Goal: Transaction & Acquisition: Purchase product/service

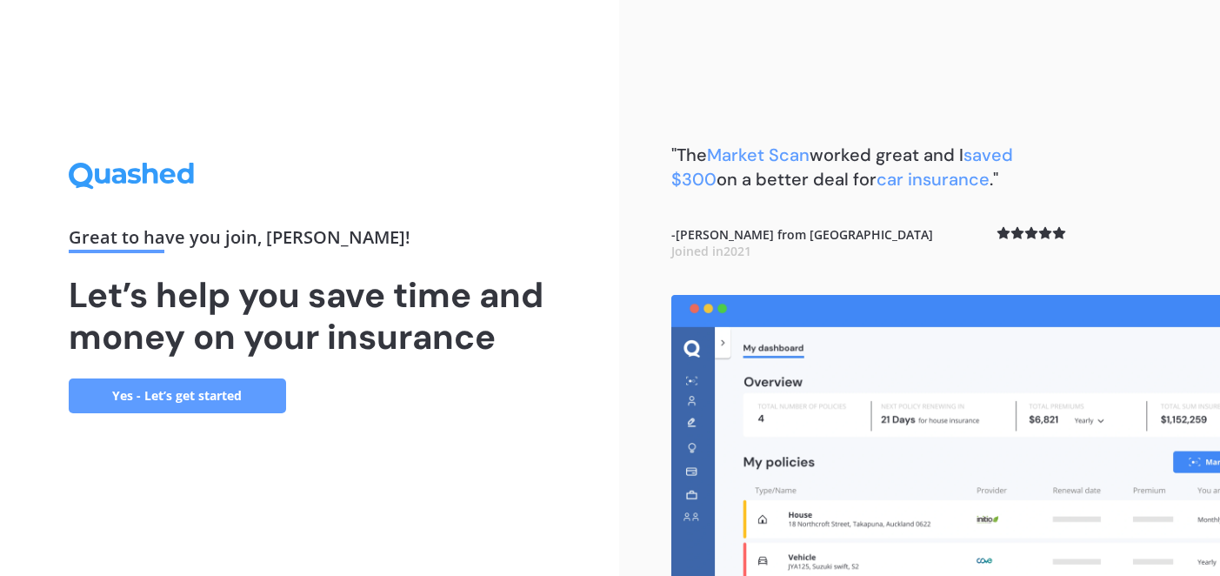
click at [183, 391] on link "Yes - Let’s get started" at bounding box center [177, 395] width 217 height 35
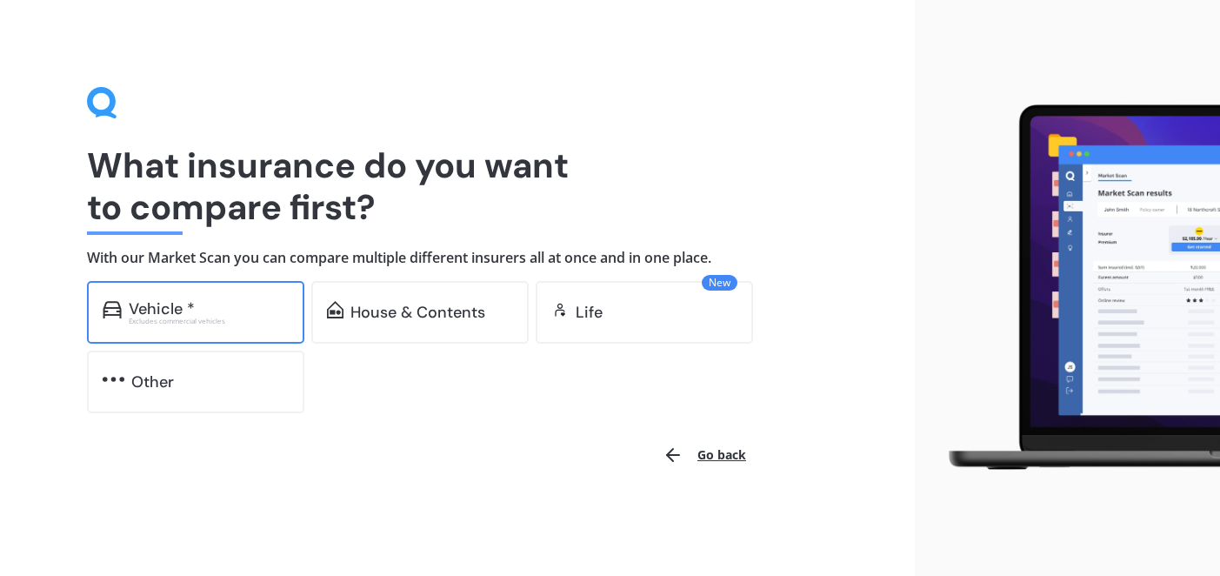
click at [231, 304] on div "Vehicle *" at bounding box center [209, 308] width 160 height 17
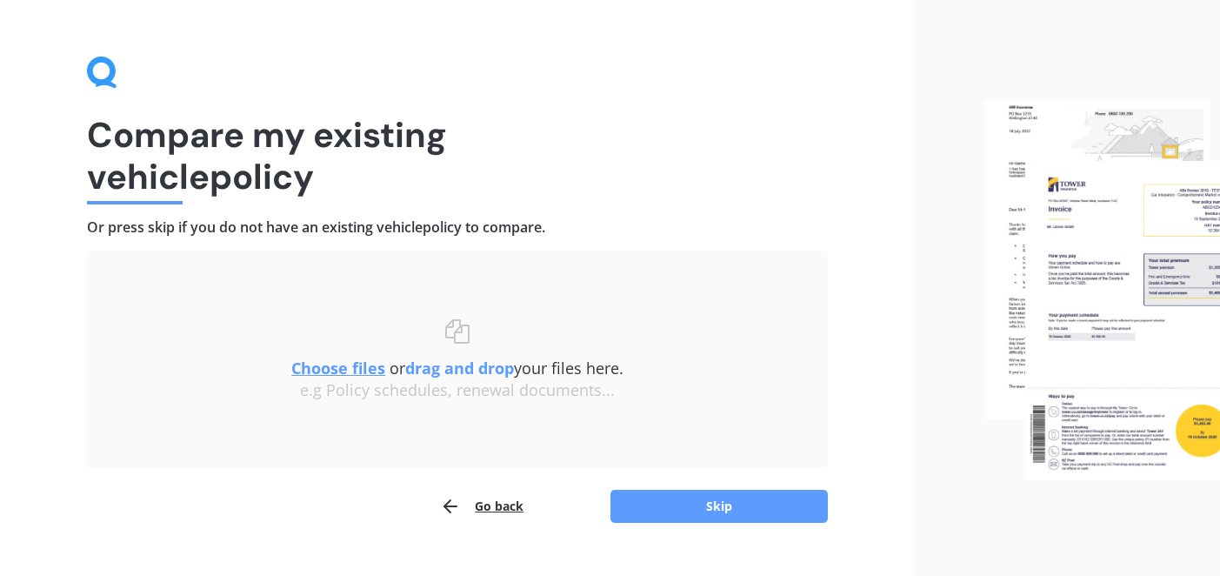
scroll to position [30, 0]
click at [657, 503] on button "Skip" at bounding box center [719, 507] width 217 height 33
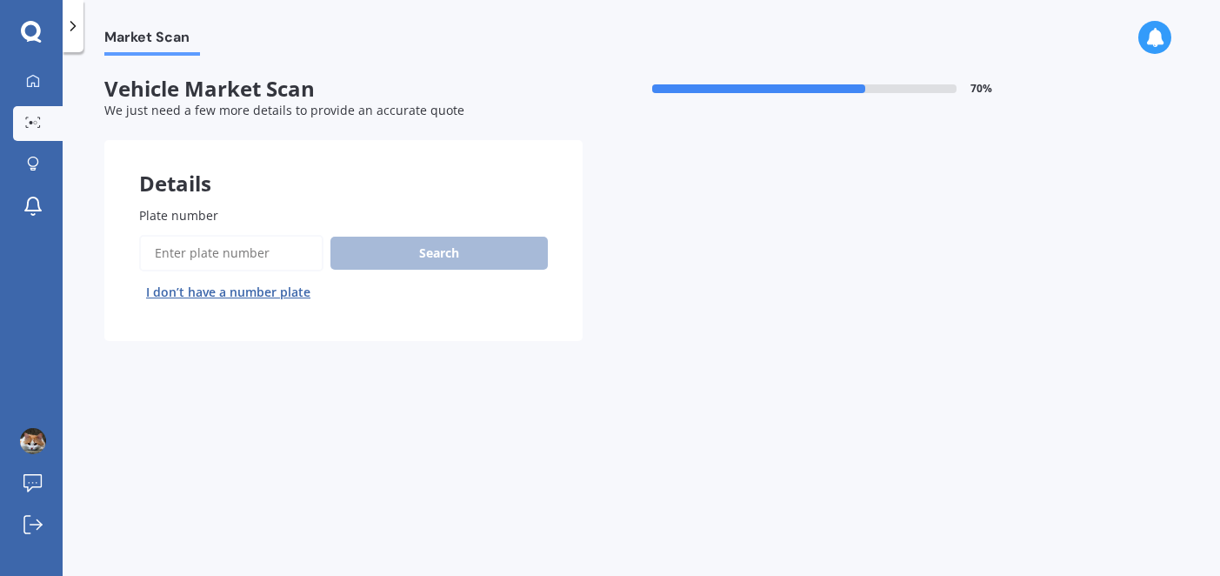
click at [251, 255] on input "Plate number" at bounding box center [231, 253] width 184 height 37
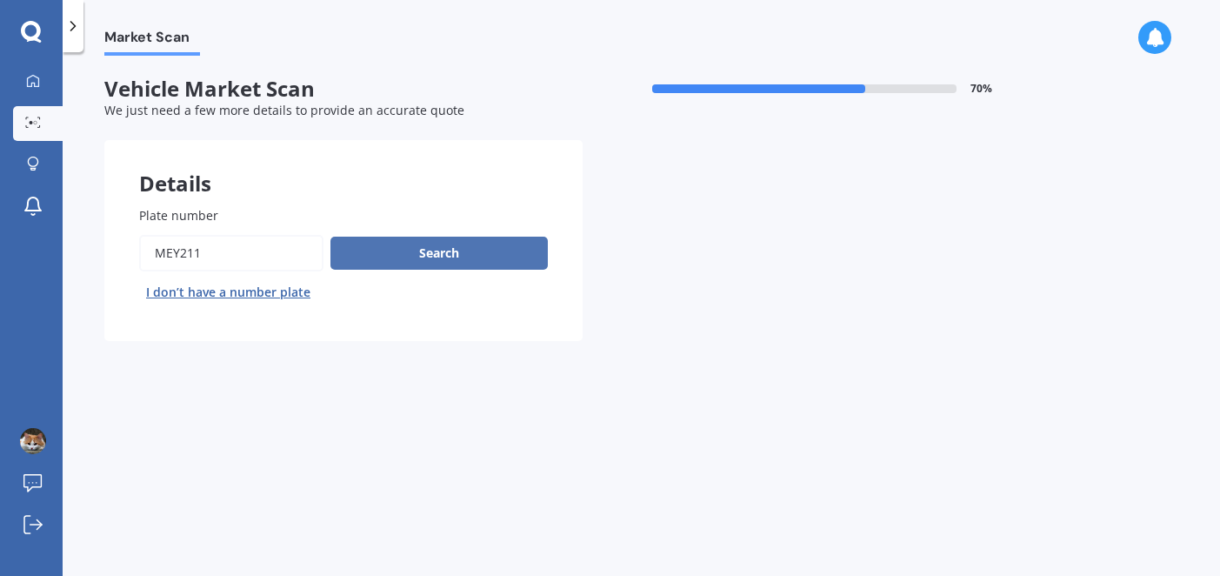
type input "MEY211"
click at [414, 244] on button "Search" at bounding box center [439, 253] width 217 height 33
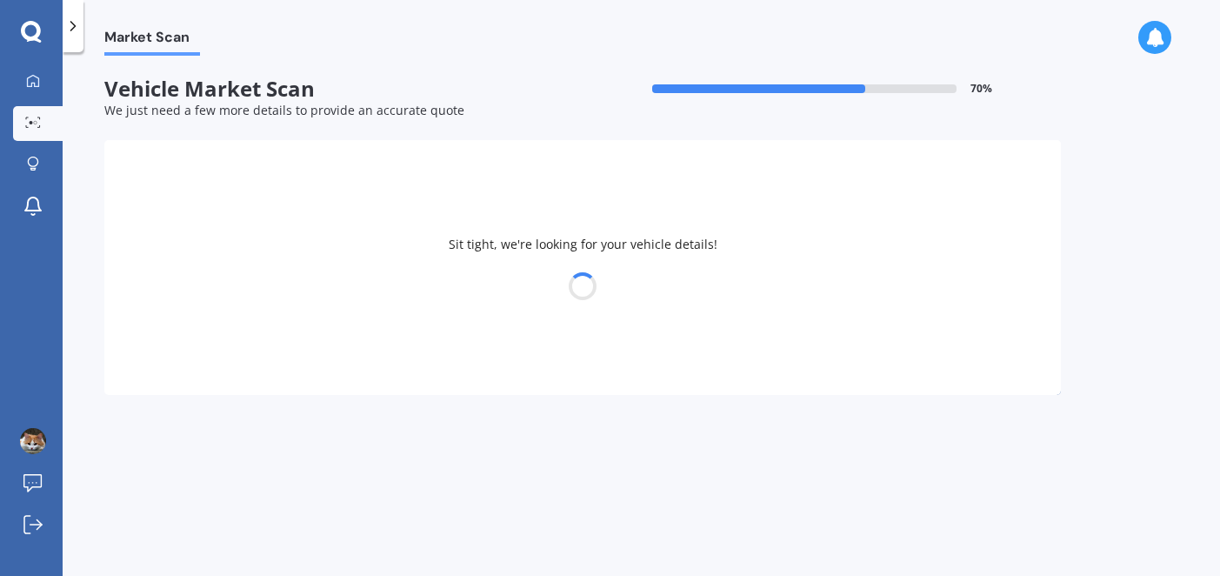
select select "SUZUKI"
select select "BALENO"
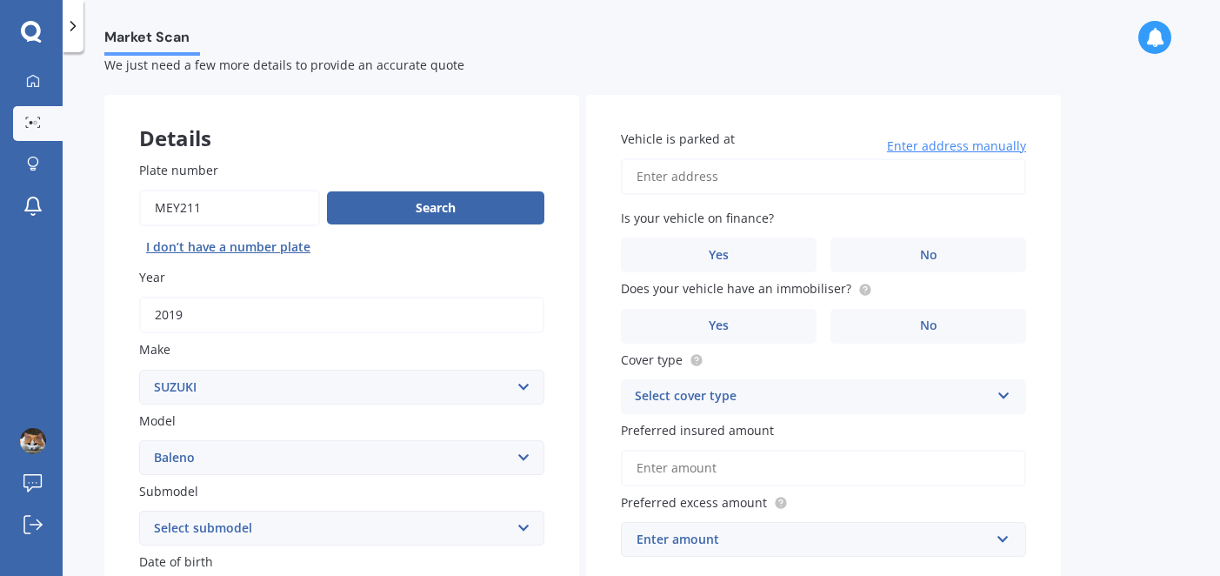
scroll to position [58, 0]
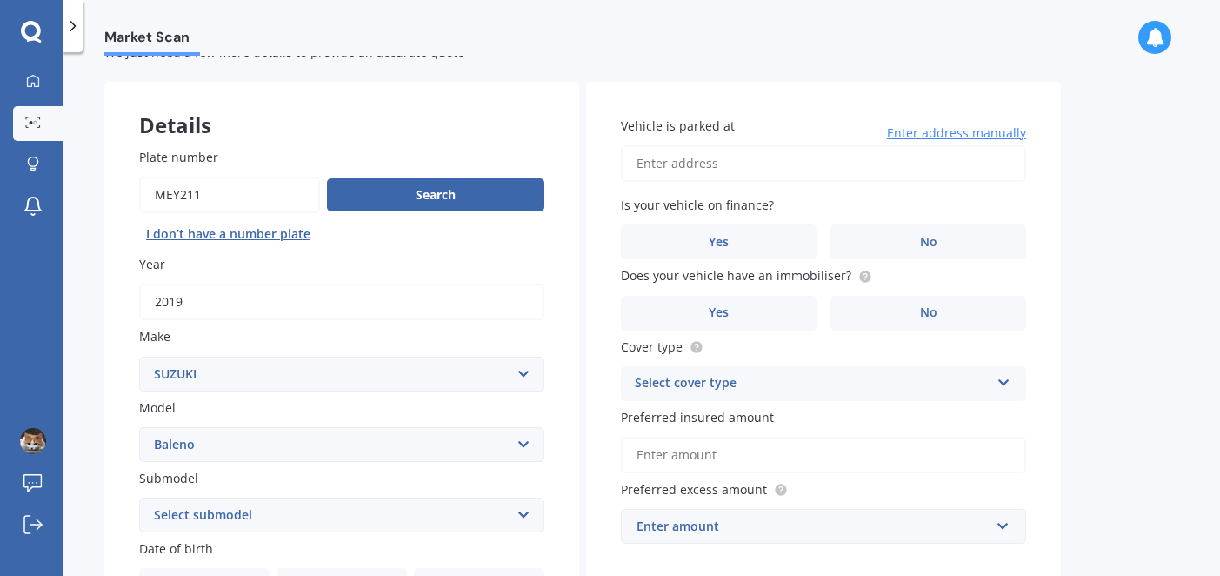
click at [913, 137] on span "Enter address manually" at bounding box center [956, 132] width 139 height 17
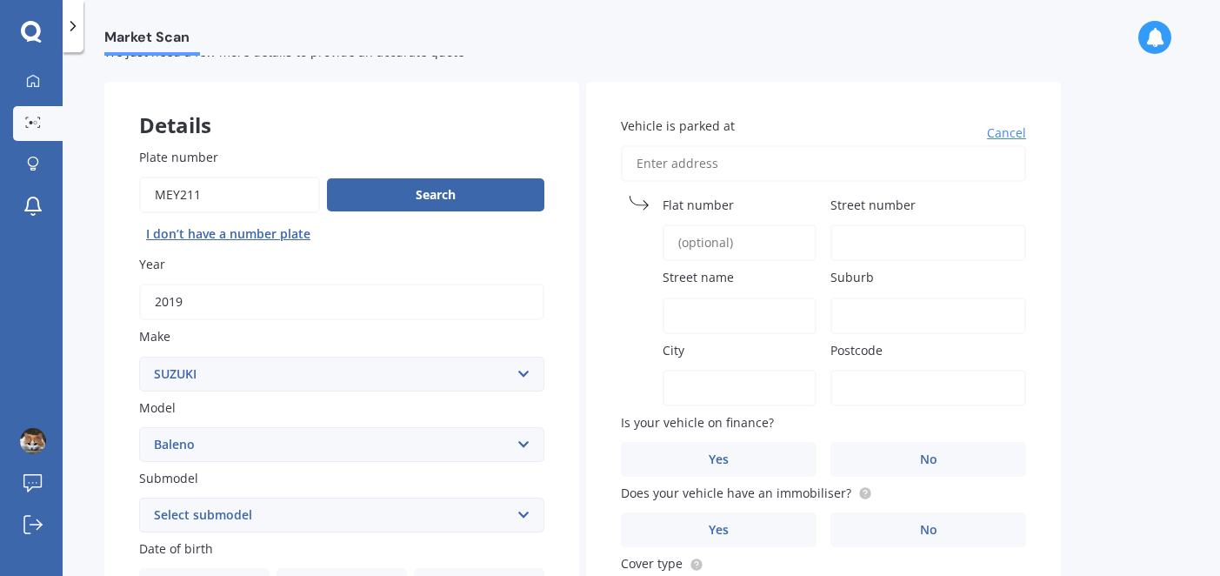
click at [739, 164] on input "Vehicle is parked at" at bounding box center [823, 163] width 405 height 37
type input "[STREET_ADDRESS][PERSON_NAME]"
type input "[GEOGRAPHIC_DATA]"
type input "8013"
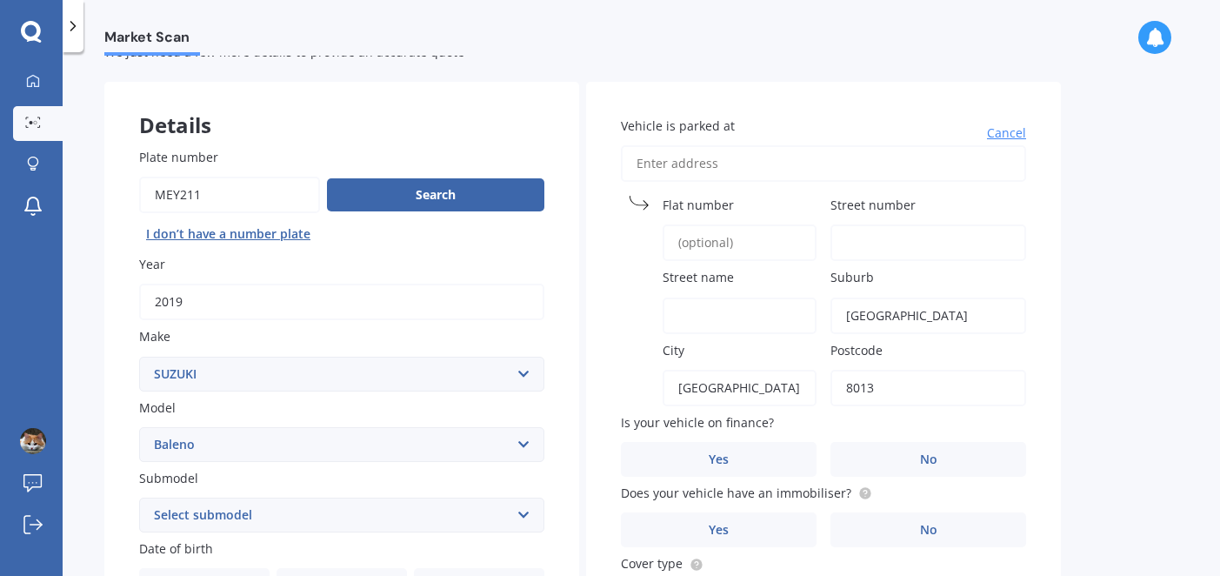
click at [724, 164] on input "Vehicle is parked at" at bounding box center [823, 163] width 405 height 37
type input "j"
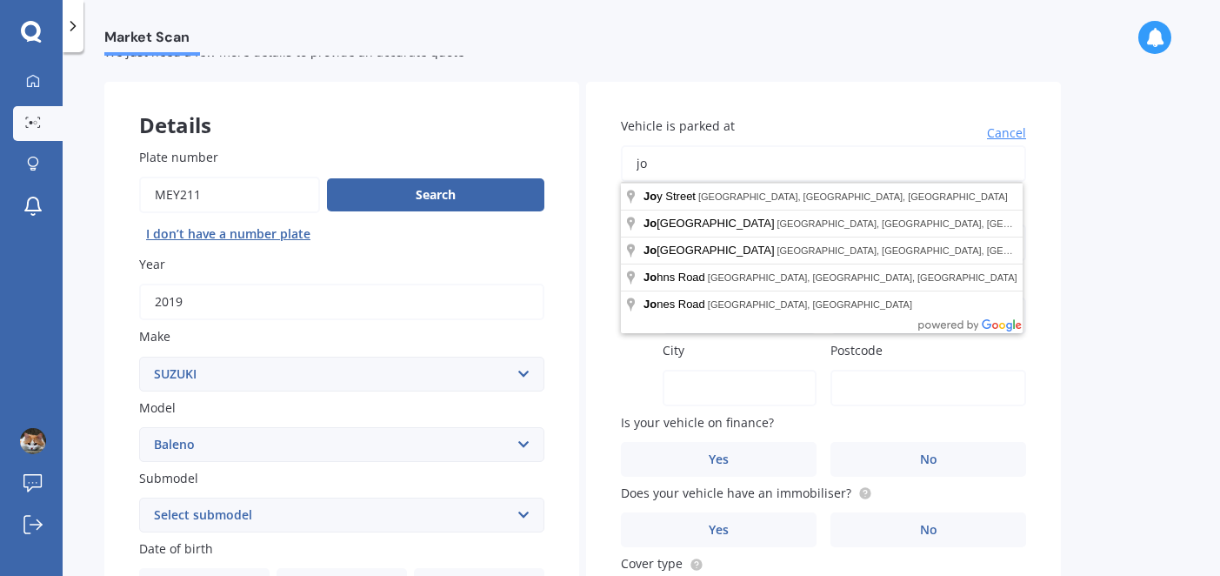
type input "j"
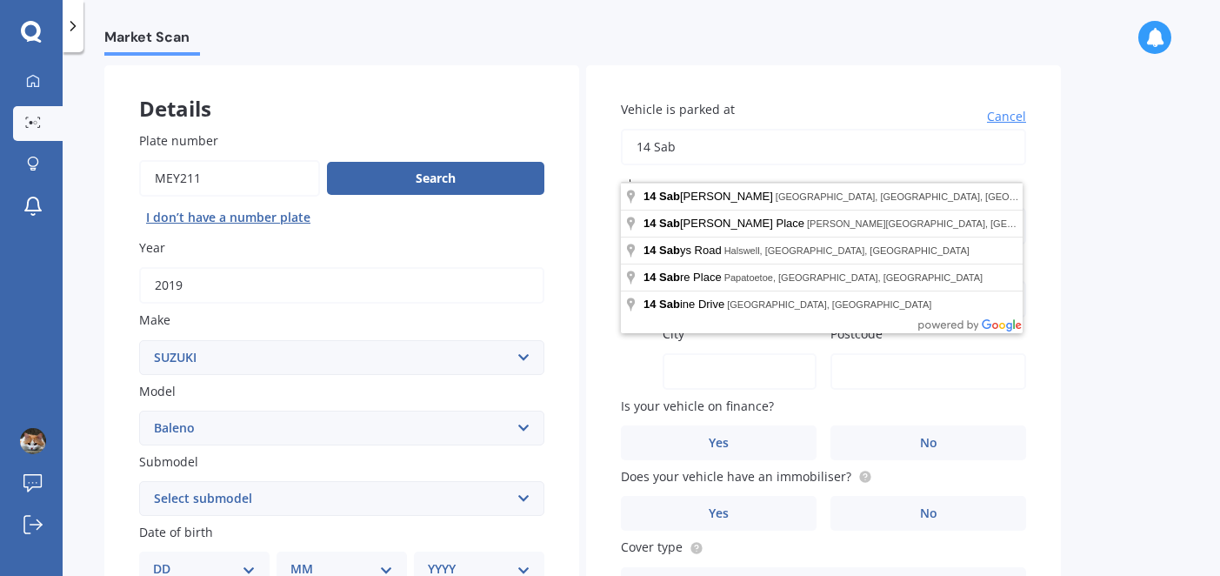
scroll to position [74, 0]
type input "[STREET_ADDRESS][PERSON_NAME]"
type input "[GEOGRAPHIC_DATA]"
type input "8013"
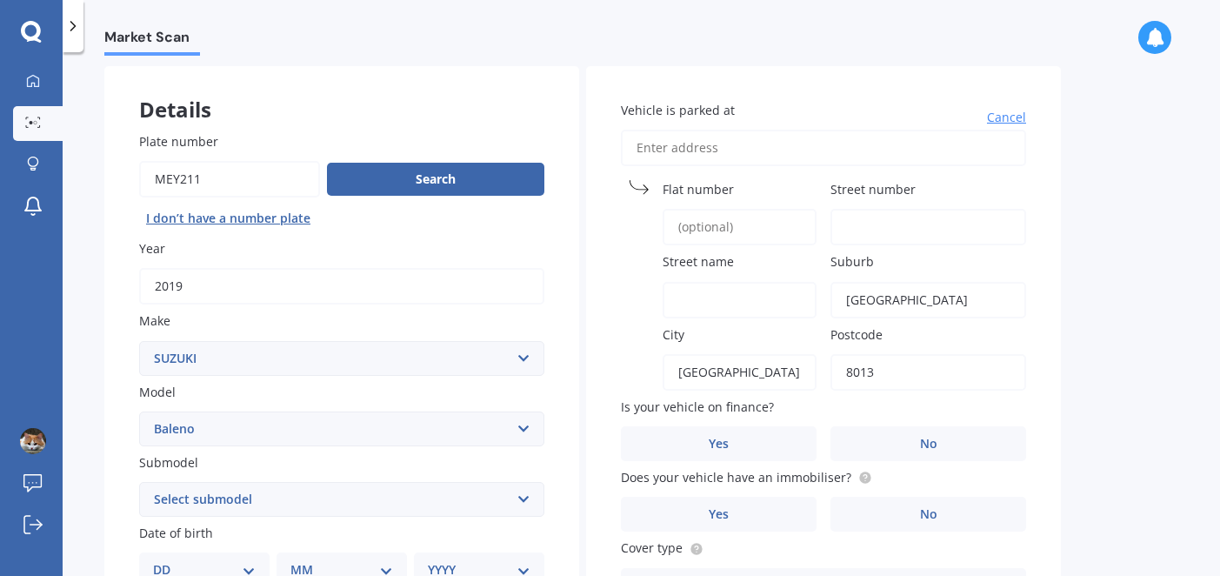
click at [739, 144] on input "Vehicle is parked at" at bounding box center [823, 148] width 405 height 37
type input "[STREET_ADDRESS][PERSON_NAME]"
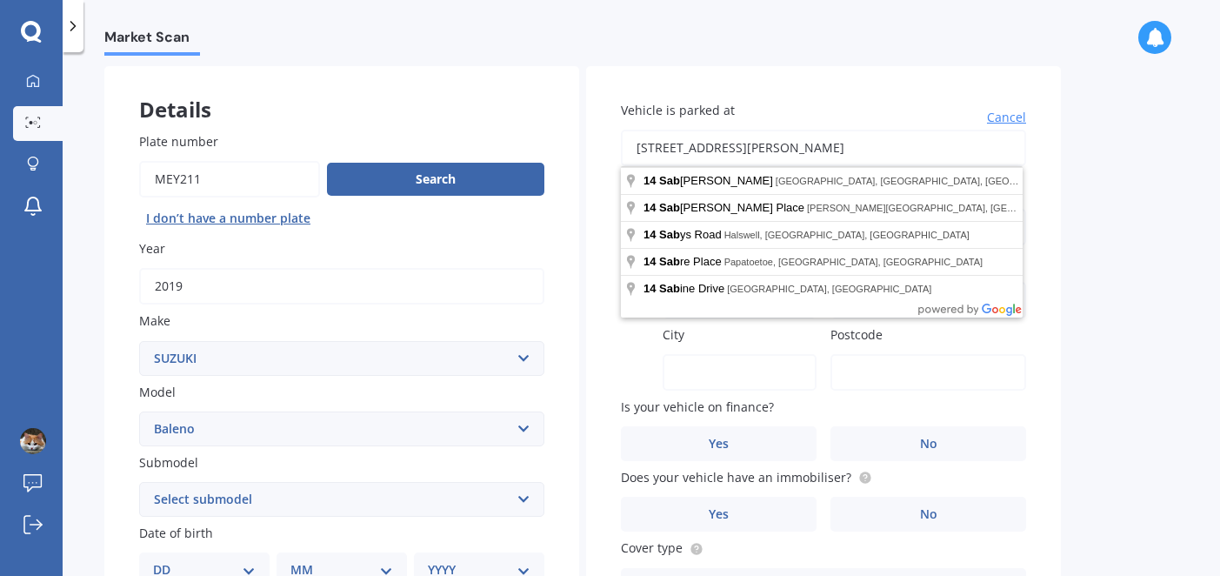
click at [989, 366] on input "Postcode" at bounding box center [929, 372] width 196 height 37
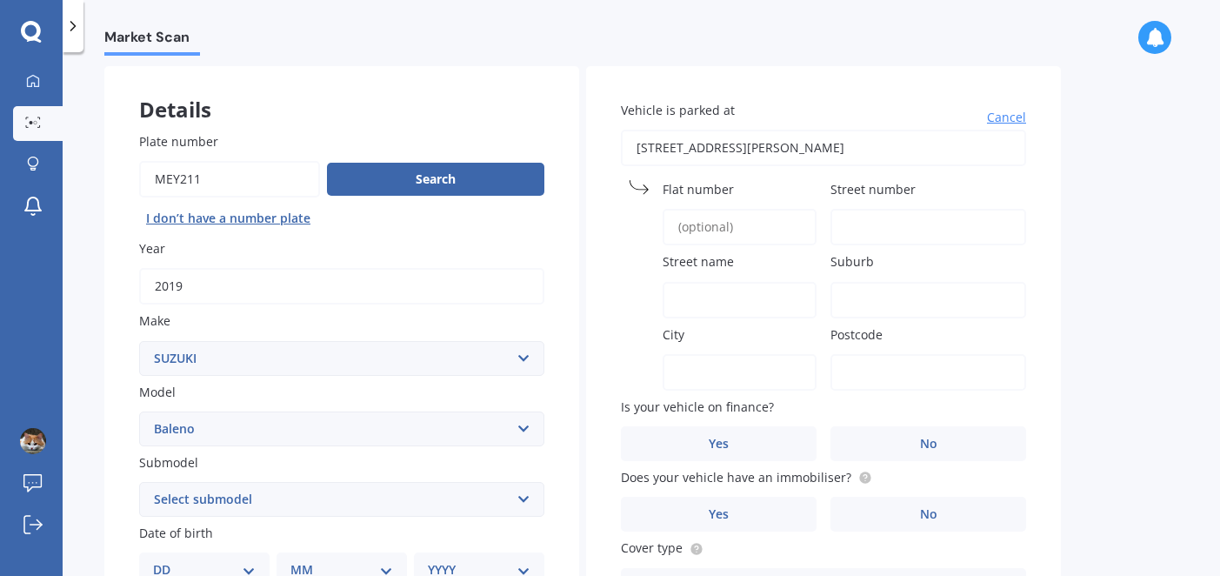
click at [862, 359] on input "Postcode" at bounding box center [929, 372] width 196 height 37
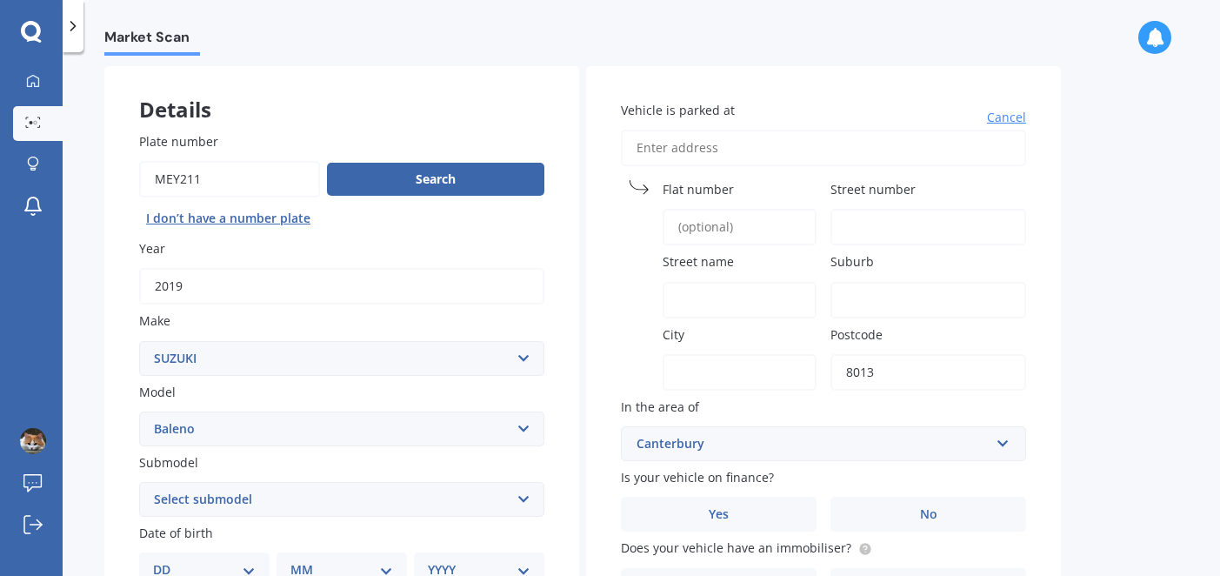
type input "8013"
click at [901, 452] on div "Canterbury" at bounding box center [813, 443] width 353 height 19
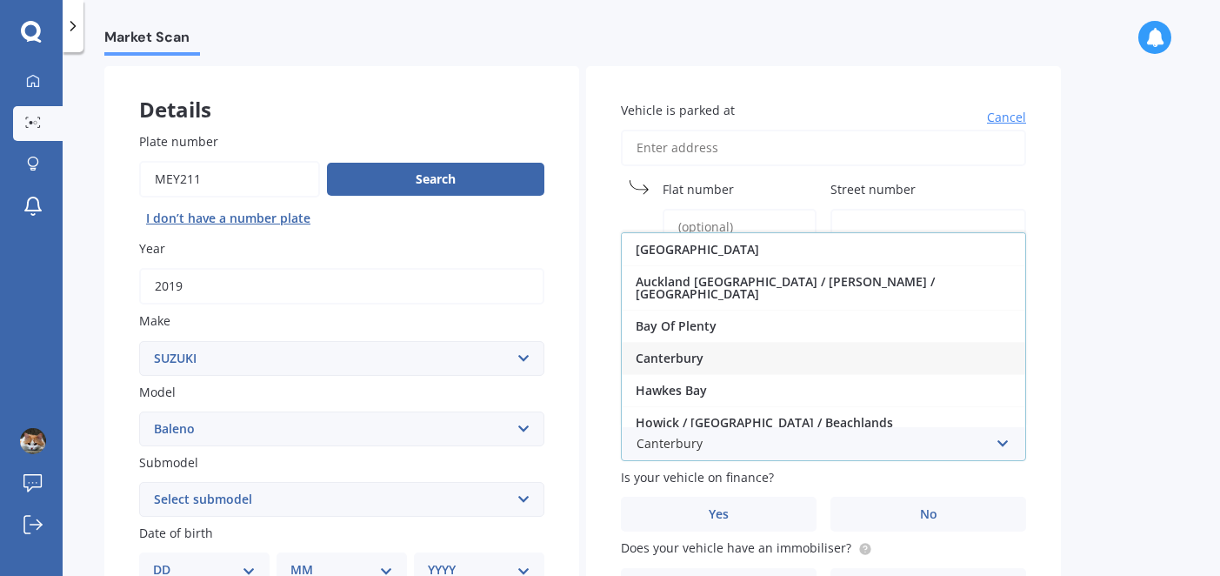
click at [719, 345] on div "Canterbury" at bounding box center [824, 358] width 404 height 32
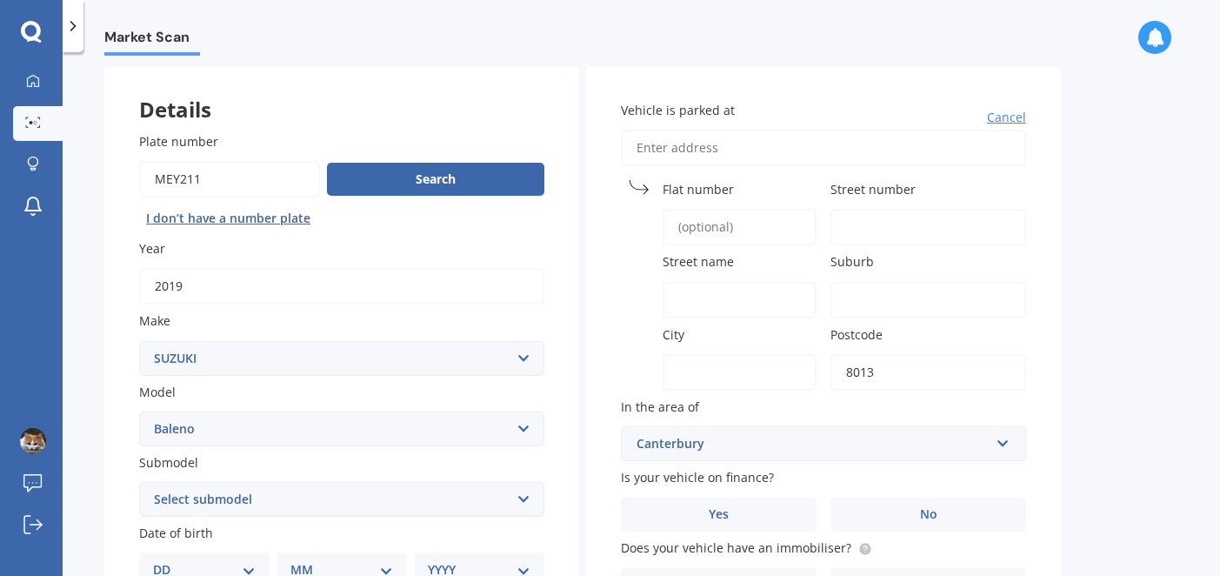
click at [702, 265] on span "Street name" at bounding box center [698, 262] width 71 height 17
click at [702, 282] on input "Street name" at bounding box center [740, 300] width 154 height 37
type input "Sabina Street"
type input "14 Sabina Street"
type input "14"
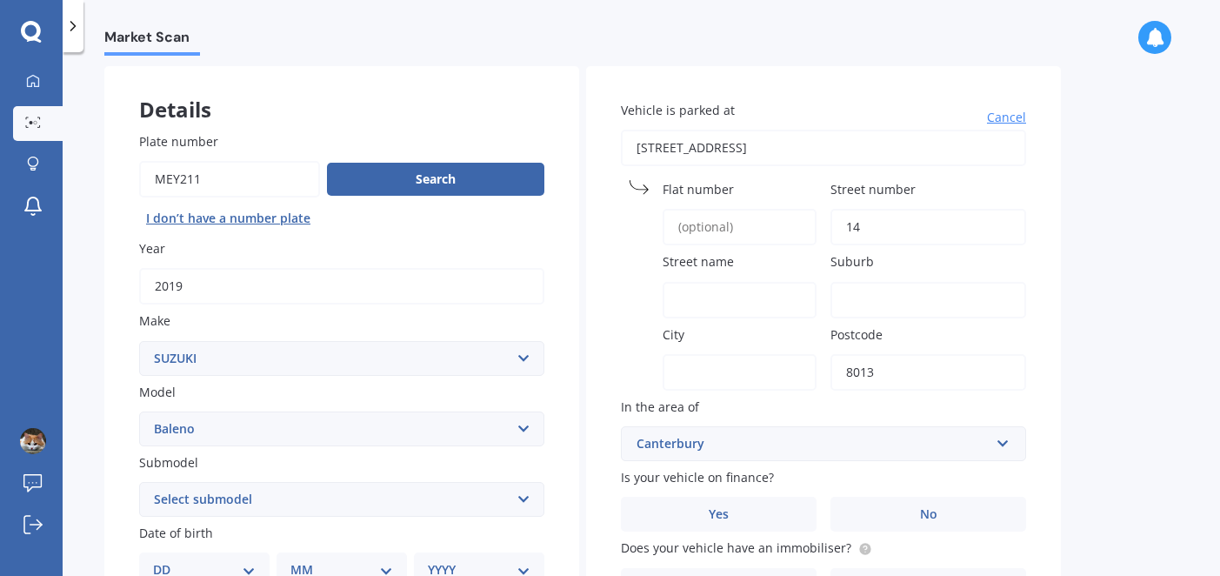
type input "Shirley"
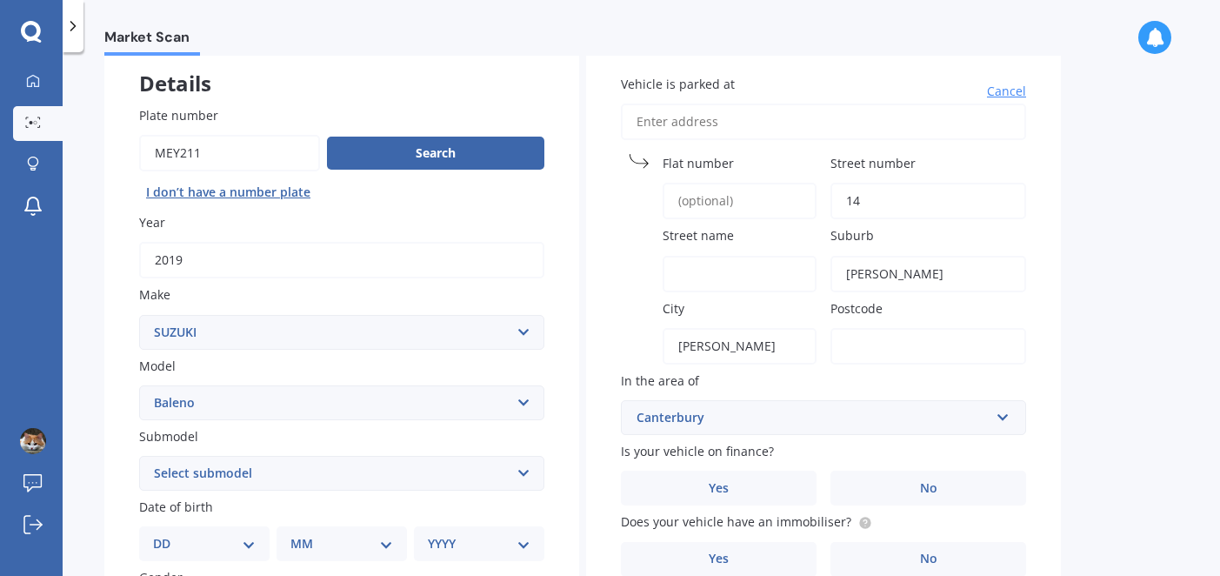
scroll to position [111, 0]
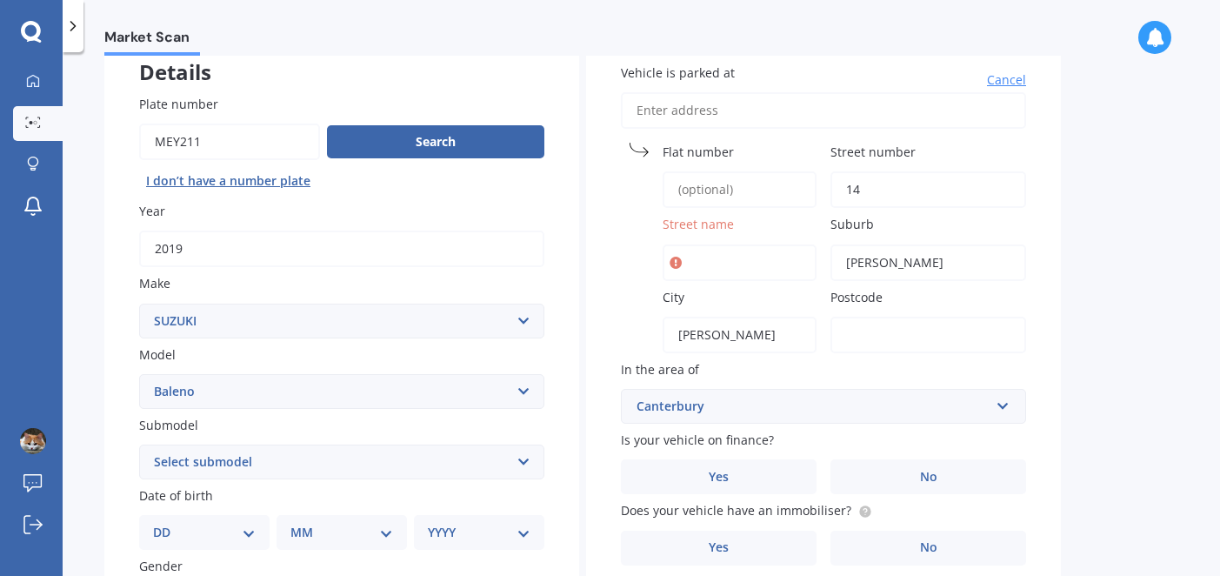
drag, startPoint x: 729, startPoint y: 330, endPoint x: 714, endPoint y: 332, distance: 15.0
click at [714, 332] on input "Shirley" at bounding box center [740, 335] width 154 height 37
type input "Christchurch"
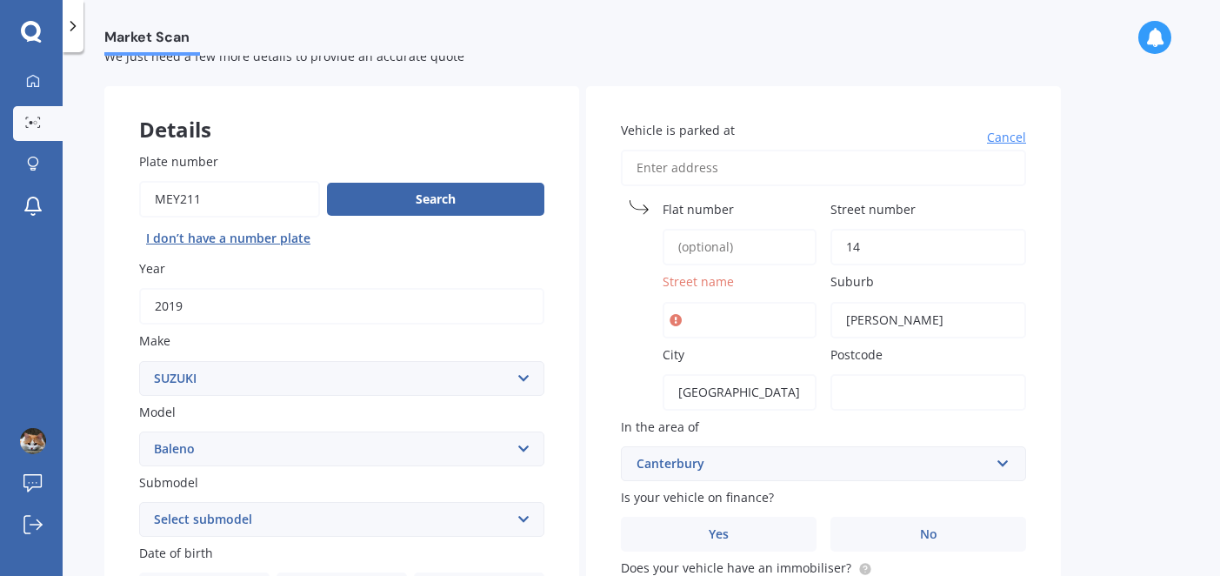
scroll to position [53, 0]
click at [681, 174] on input "Vehicle is parked at" at bounding box center [823, 168] width 405 height 37
type input "14 Sabina Street, Shirley"
type input "8013"
click at [717, 170] on input "Vehicle is parked at" at bounding box center [823, 168] width 405 height 37
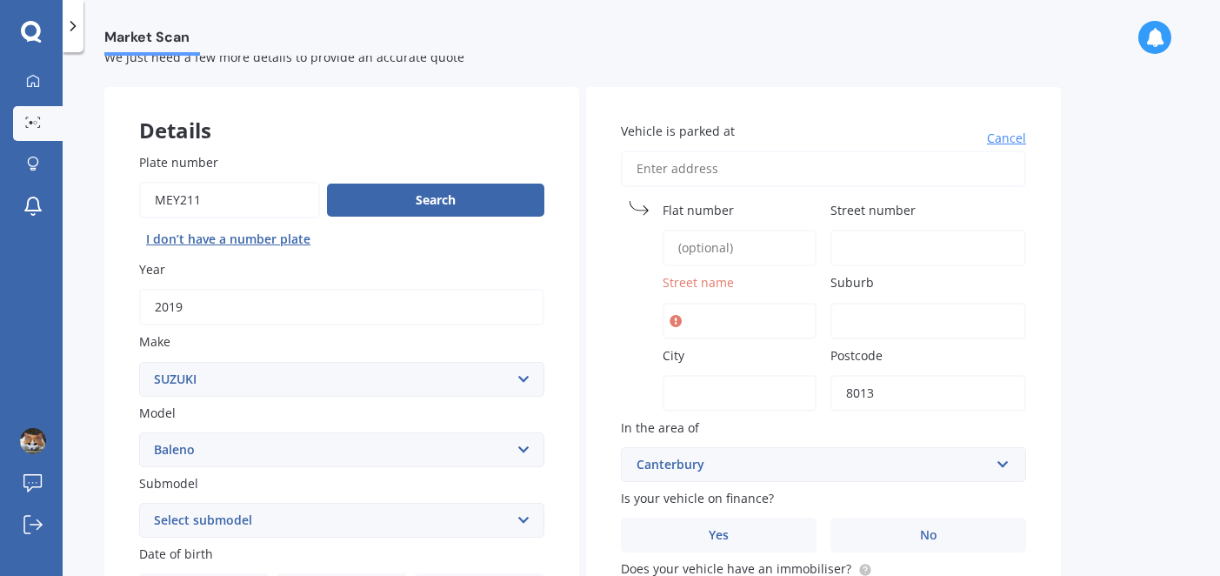
type input "14 Sabina Street"
type input "14"
type input "Sabina Street"
type input "Shirley"
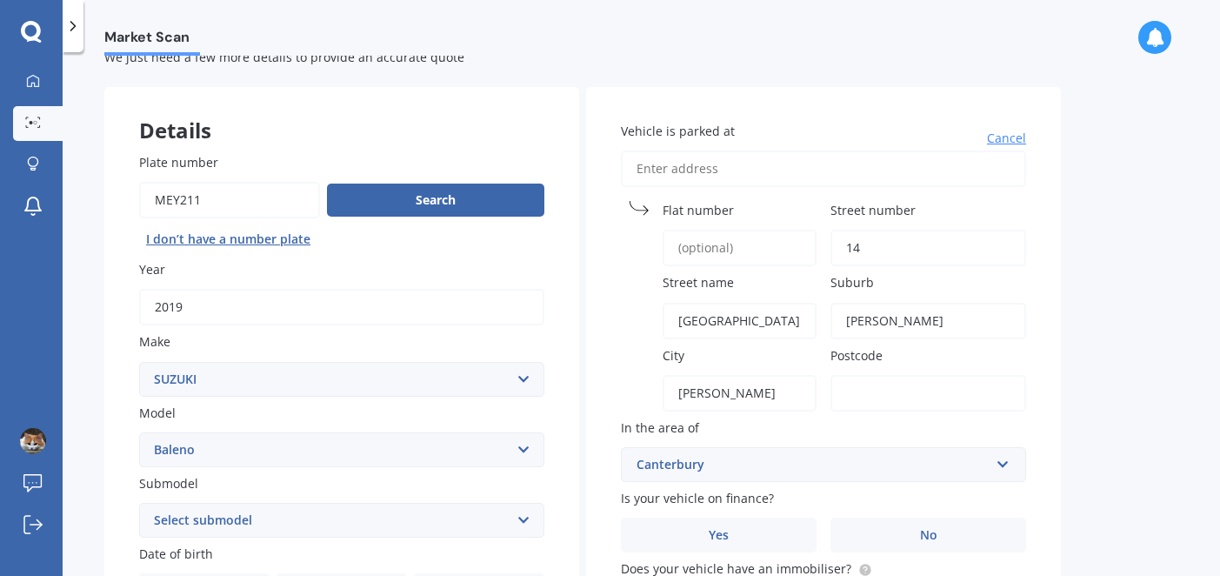
click at [708, 164] on input "Vehicle is parked at" at bounding box center [823, 168] width 405 height 37
type input "1"
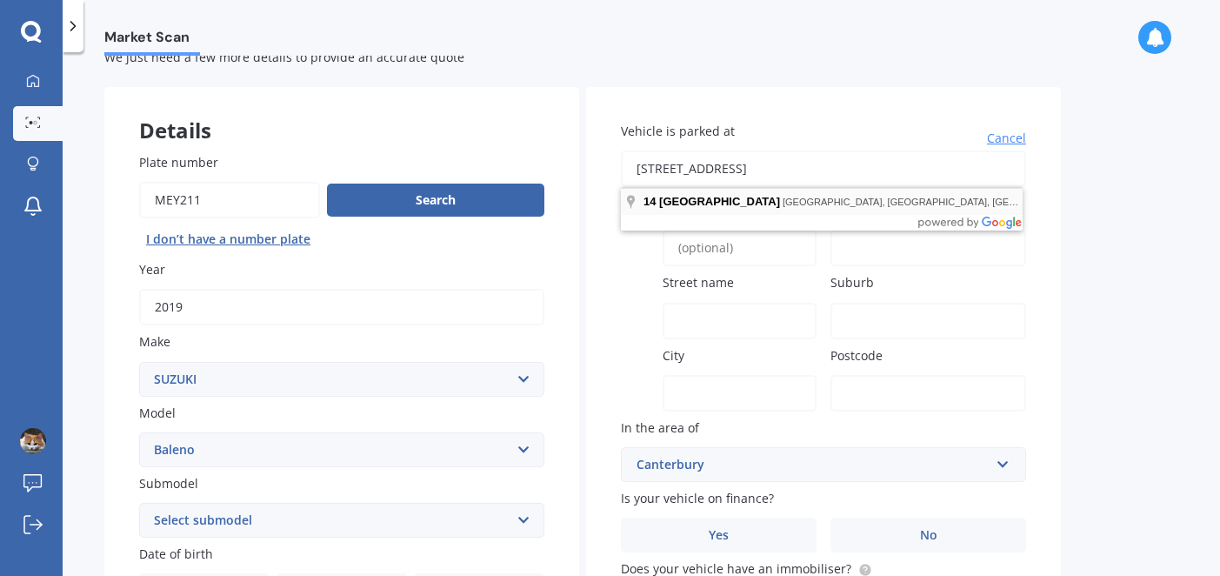
type input "14 Sabina Street, Shirley, Christchurch 8013"
type input "14"
type input "Sabina Street"
type input "Shirley"
type input "Canterbury Region"
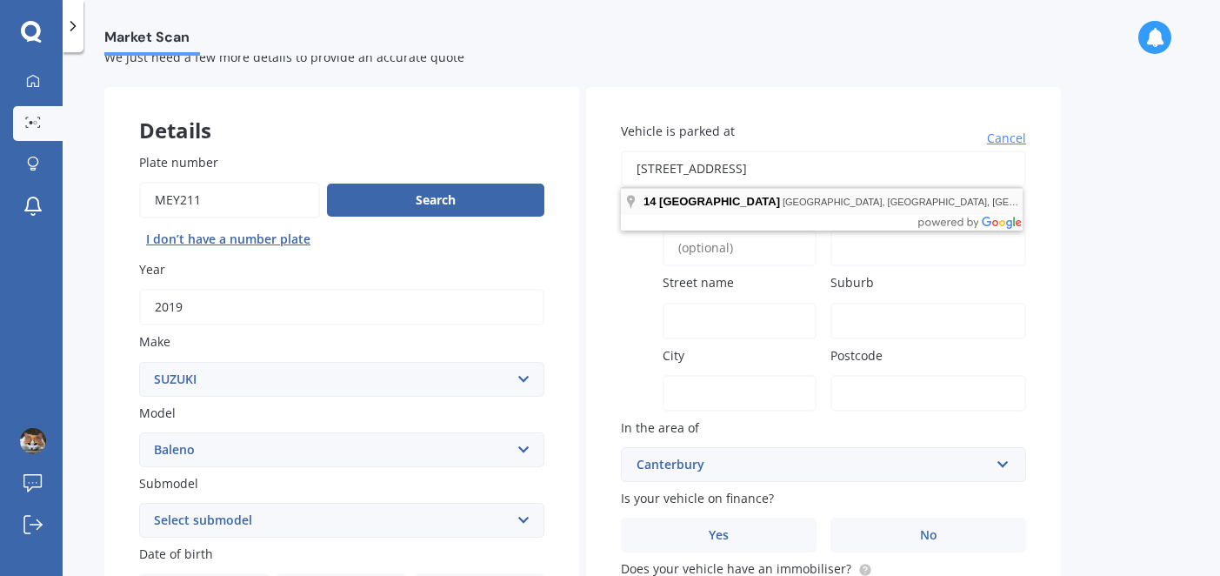
type input "8013"
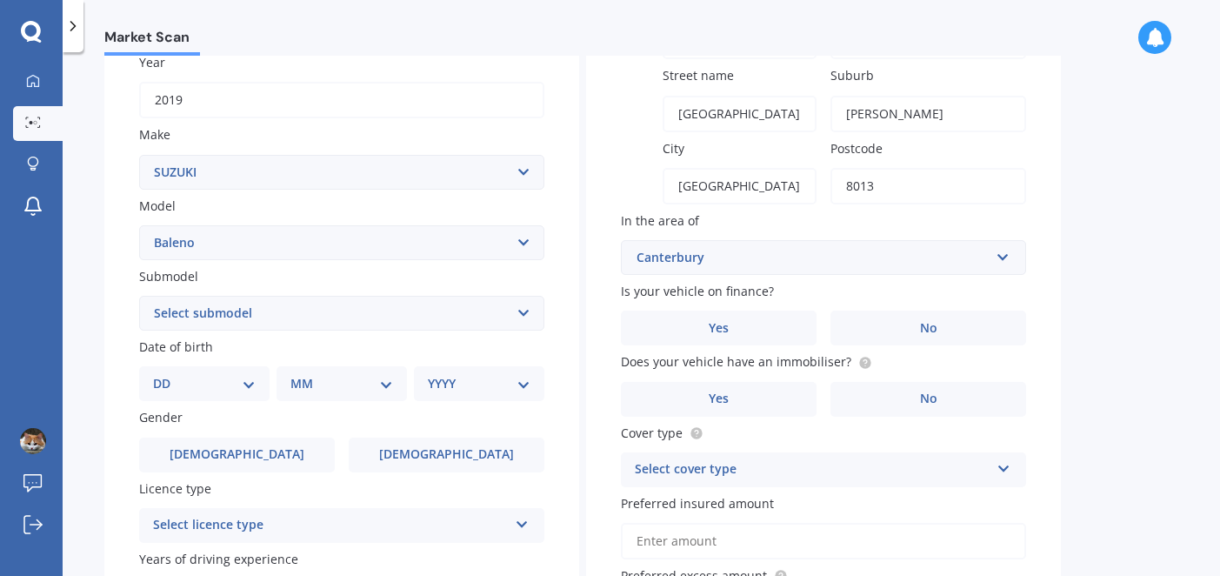
scroll to position [283, 0]
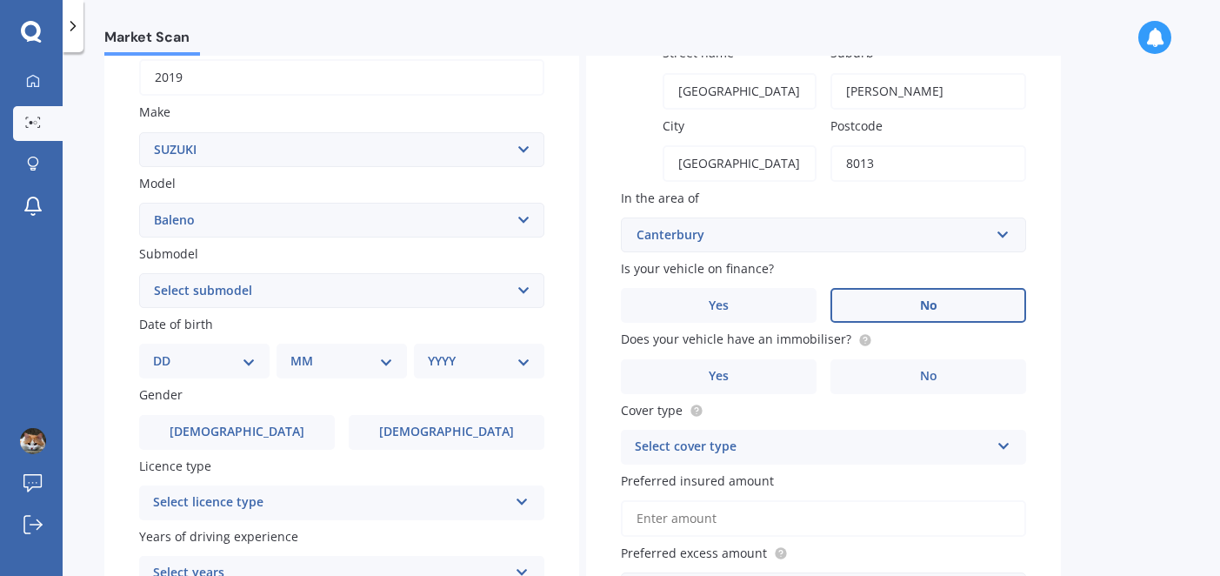
click at [938, 301] on label "No" at bounding box center [929, 305] width 196 height 35
click at [0, 0] on input "No" at bounding box center [0, 0] width 0 height 0
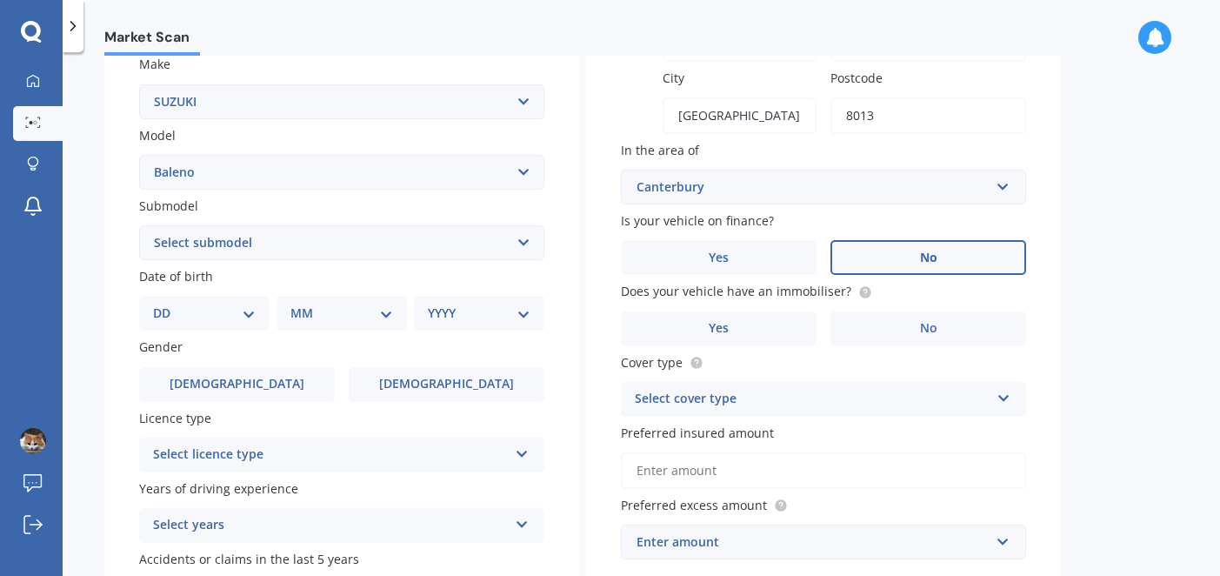
scroll to position [331, 0]
click at [760, 323] on label "Yes" at bounding box center [719, 328] width 196 height 35
click at [0, 0] on input "Yes" at bounding box center [0, 0] width 0 height 0
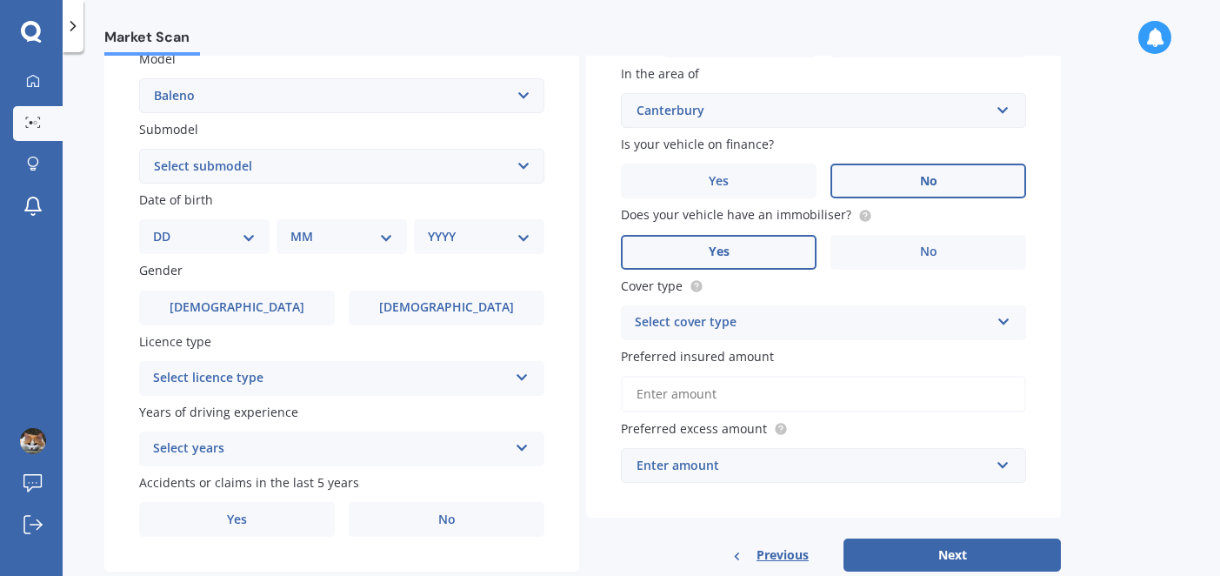
scroll to position [408, 0]
click at [761, 324] on div "Select cover type" at bounding box center [812, 321] width 355 height 21
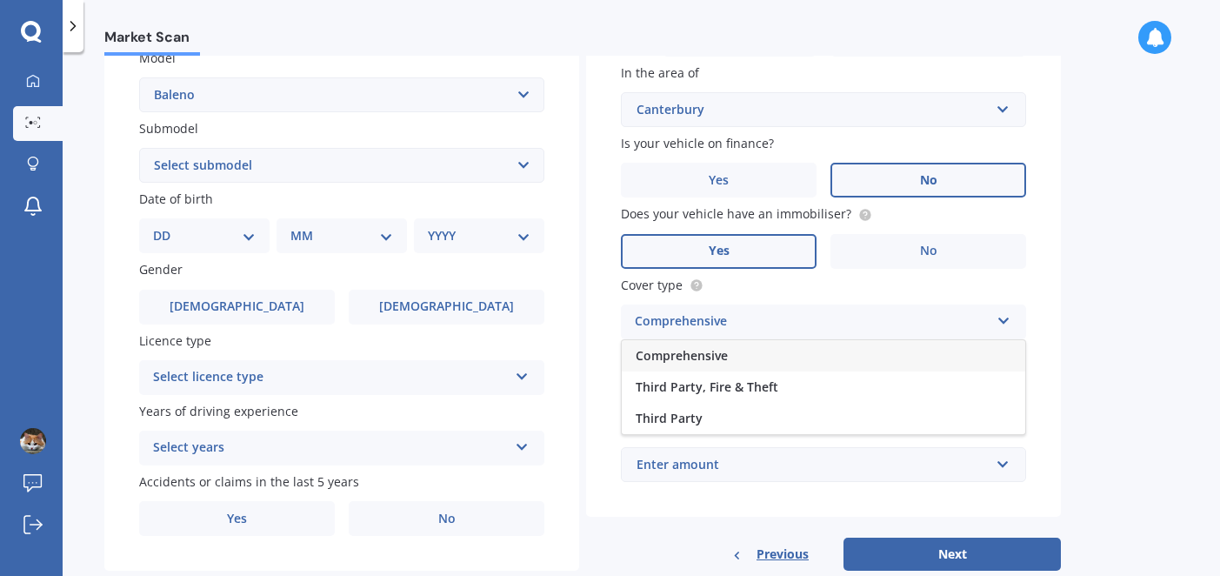
click at [734, 357] on div "Comprehensive" at bounding box center [824, 355] width 404 height 31
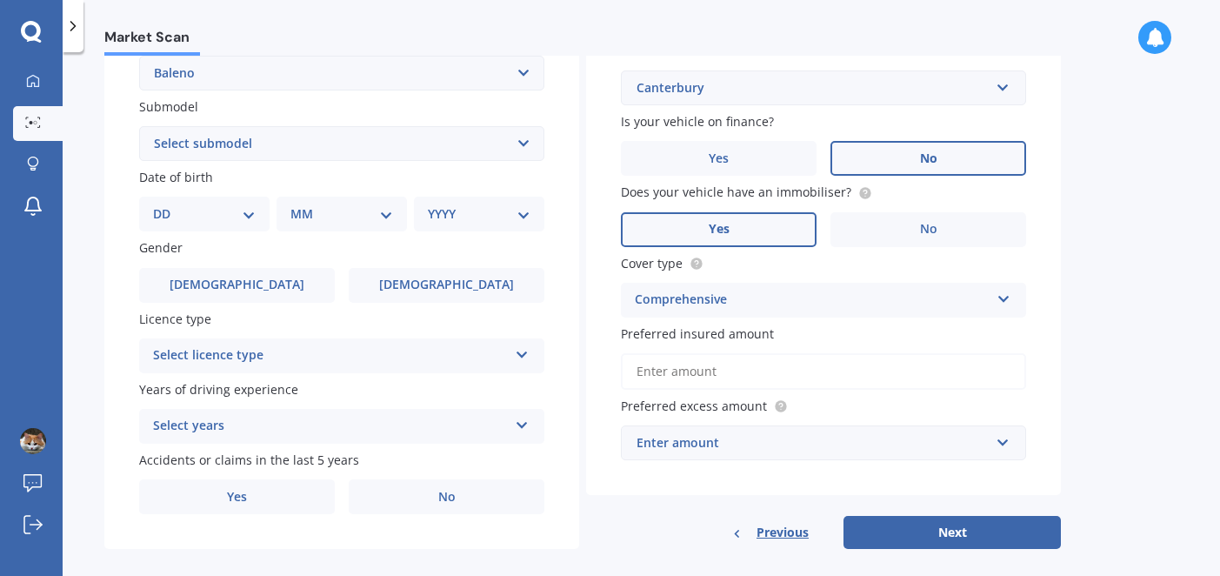
scroll to position [431, 0]
click at [712, 371] on input "Preferred insured amount" at bounding box center [823, 370] width 405 height 37
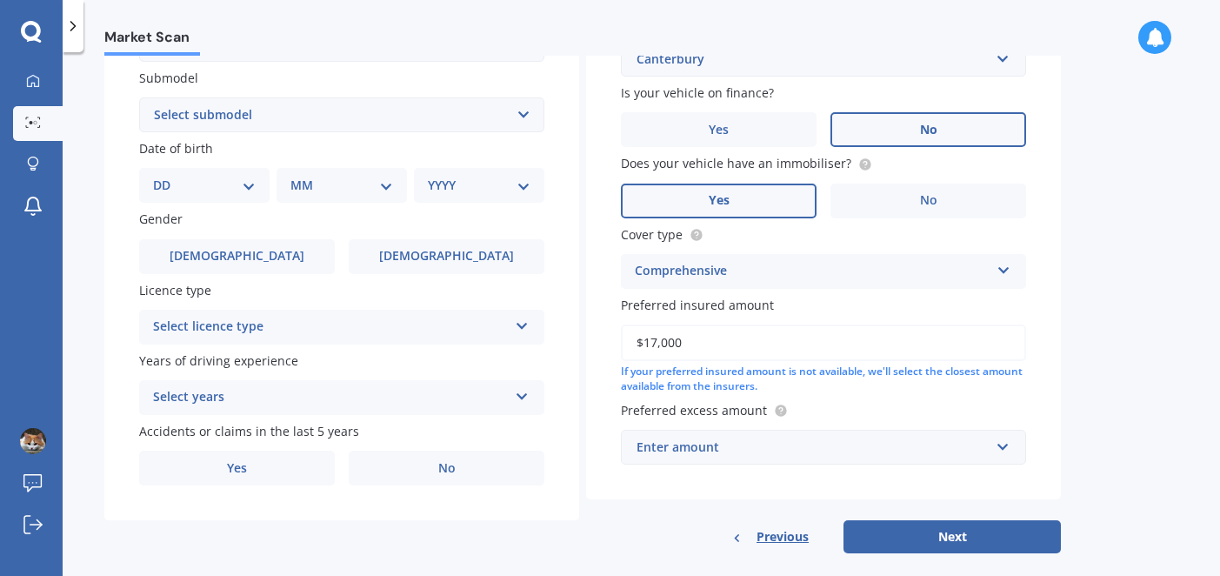
scroll to position [481, 0]
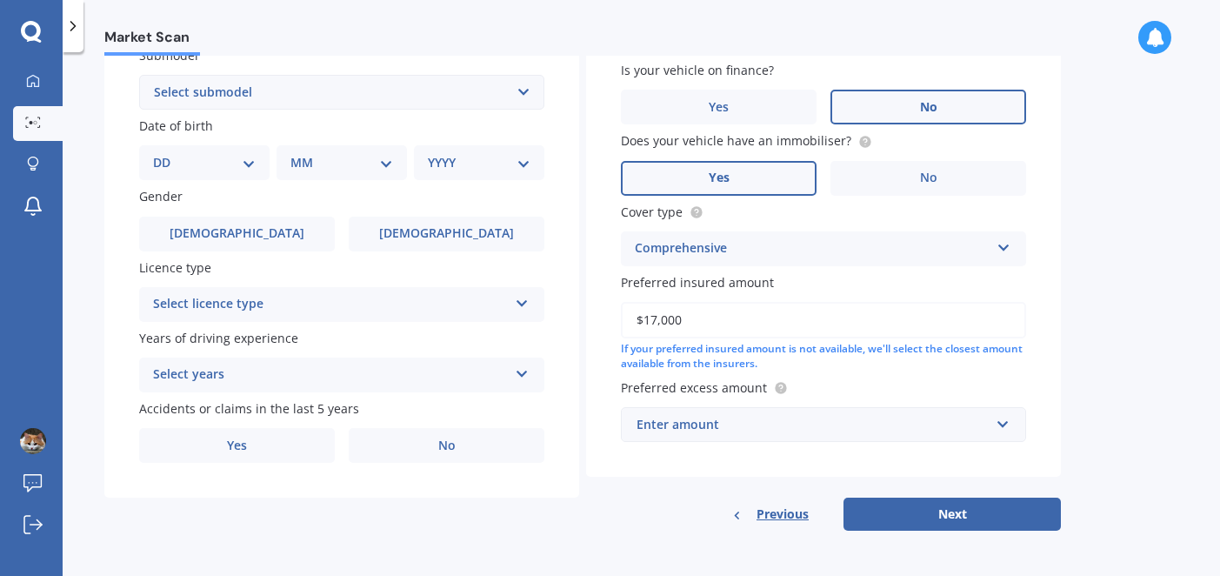
type input "$17,000"
click at [1001, 419] on input "text" at bounding box center [818, 424] width 390 height 33
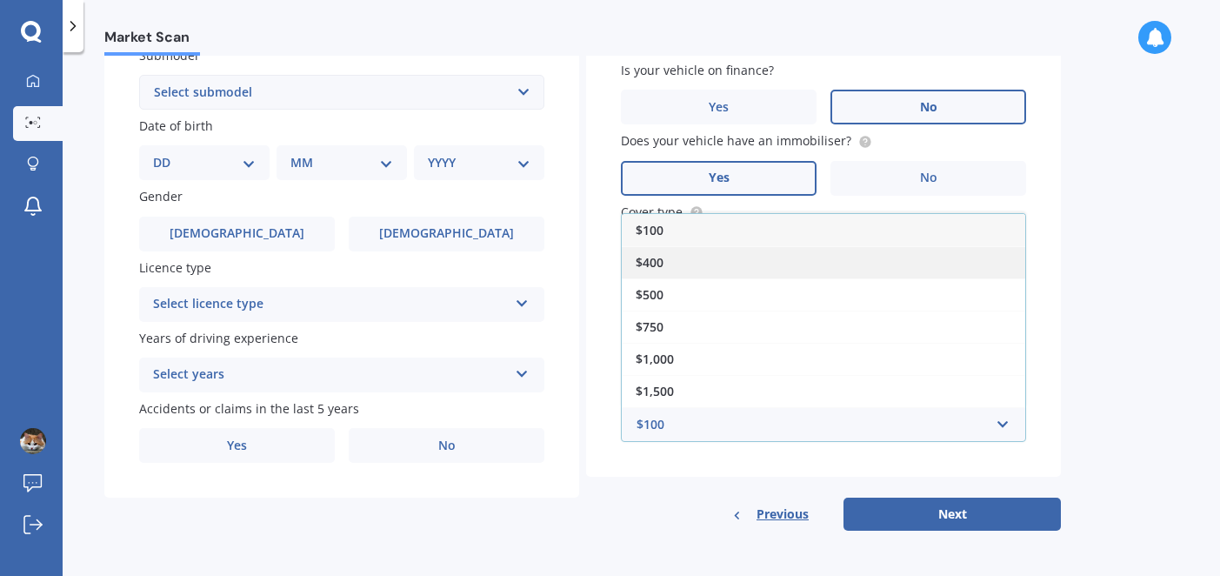
click at [909, 255] on div "$400" at bounding box center [824, 262] width 404 height 32
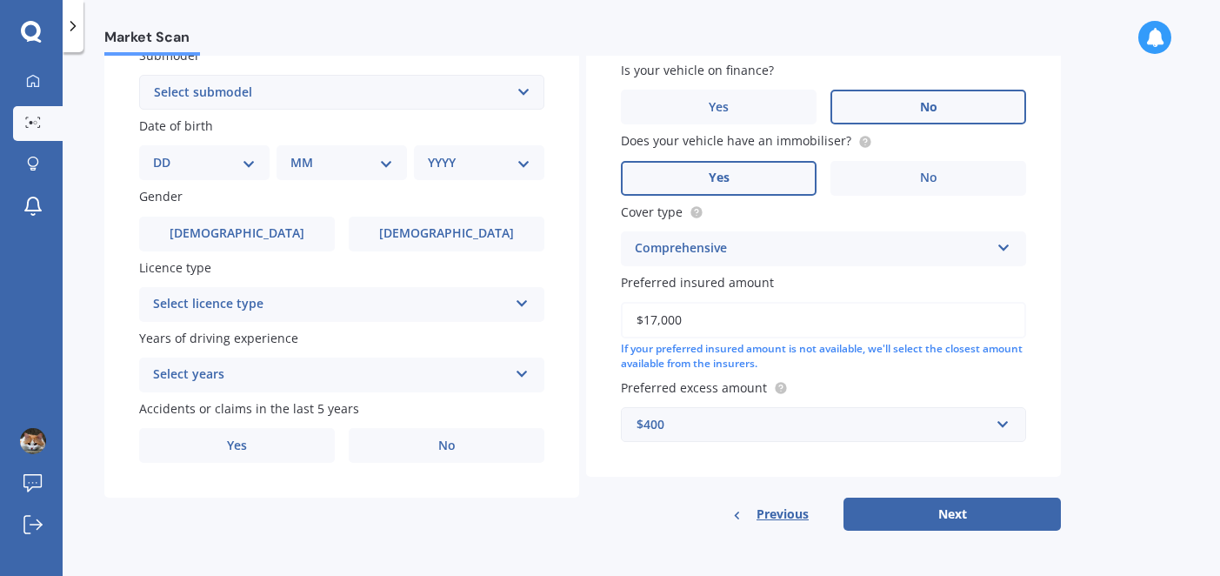
click at [518, 370] on icon at bounding box center [522, 370] width 15 height 12
click at [469, 407] on div "5 or more years" at bounding box center [342, 408] width 404 height 31
click at [479, 442] on label "No" at bounding box center [447, 445] width 196 height 35
click at [0, 0] on input "No" at bounding box center [0, 0] width 0 height 0
click at [460, 499] on div "Details Plate number Search I don’t have a number plate Year 2019 Make Select m…" at bounding box center [582, 95] width 957 height 872
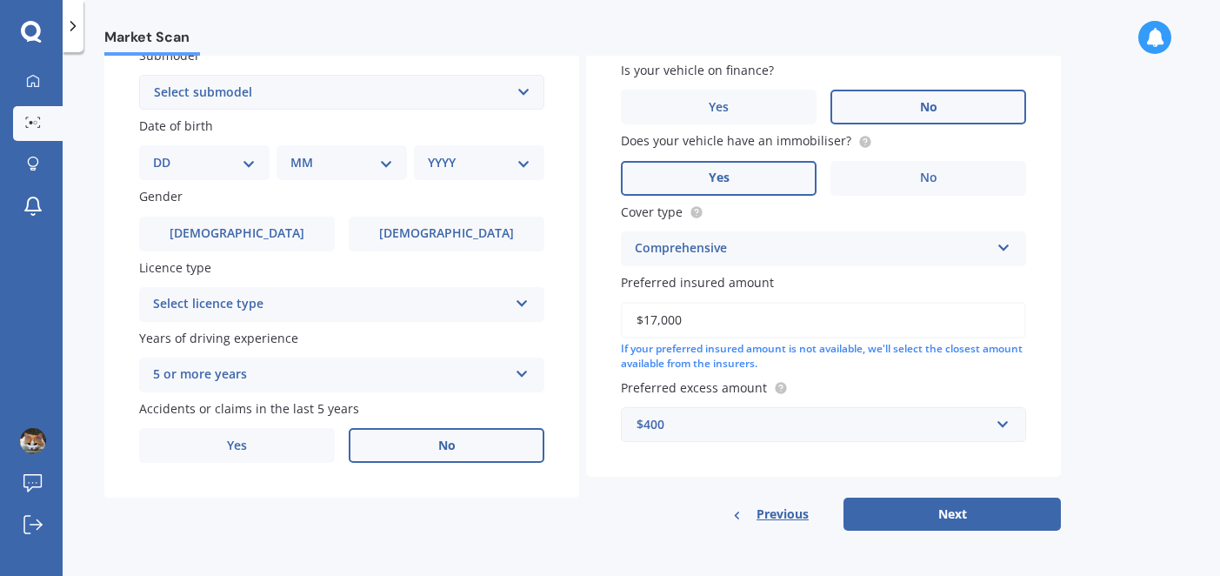
click at [523, 303] on icon at bounding box center [522, 300] width 15 height 12
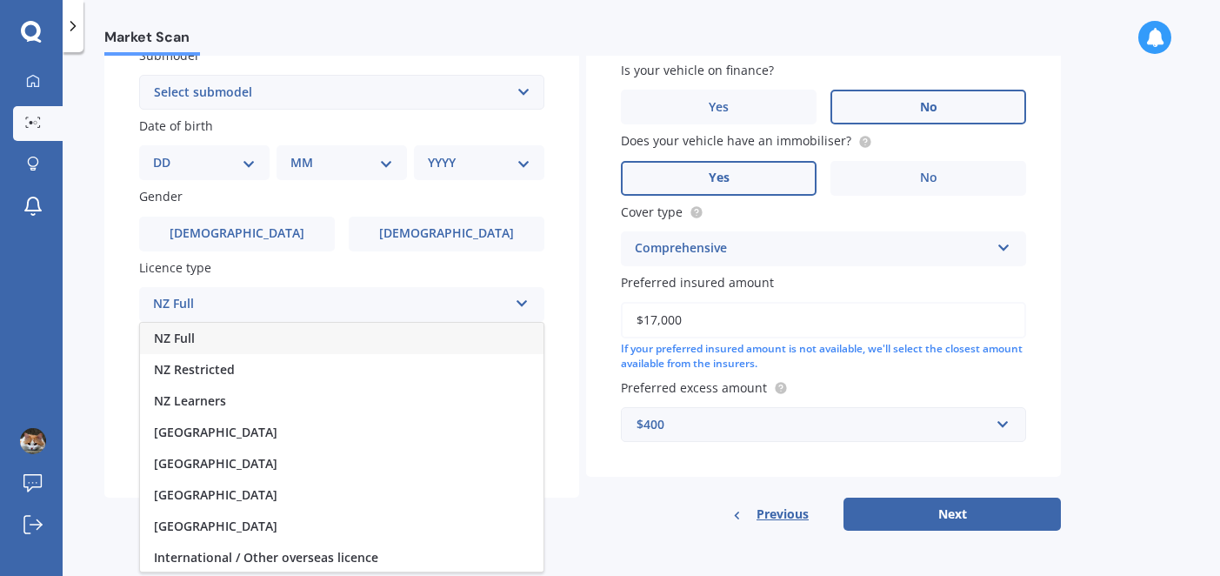
click at [438, 339] on div "NZ Full" at bounding box center [342, 338] width 404 height 31
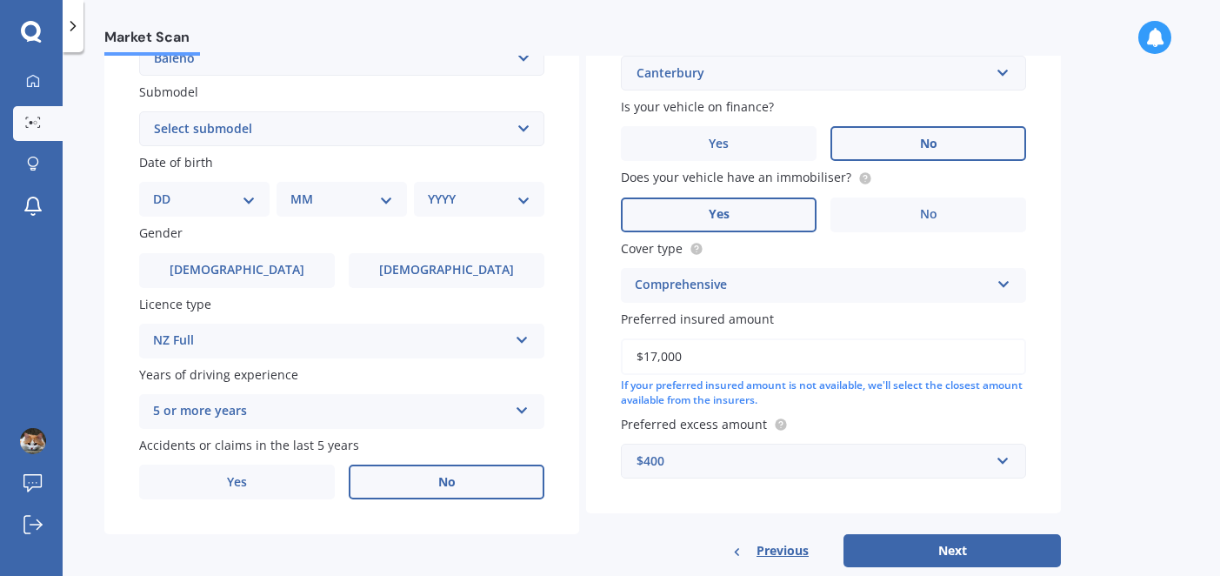
scroll to position [437, 0]
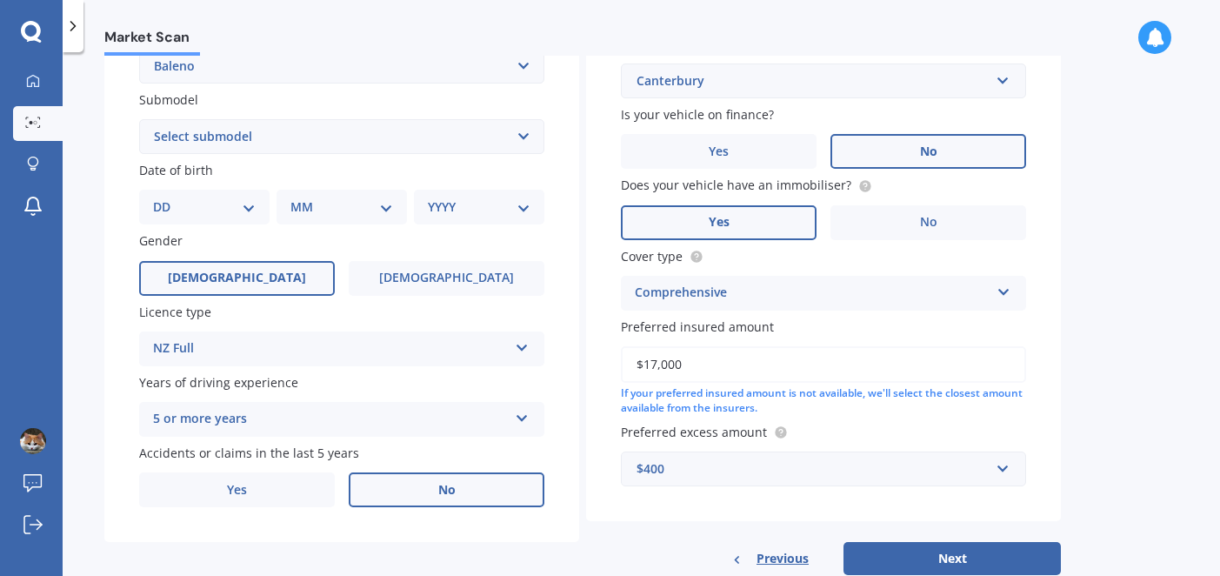
click at [284, 278] on label "Male" at bounding box center [237, 278] width 196 height 35
click at [0, 0] on input "Male" at bounding box center [0, 0] width 0 height 0
click at [219, 209] on select "DD 01 02 03 04 05 06 07 08 09 10 11 12 13 14 15 16 17 18 19 20 21 22 23 24 25 2…" at bounding box center [204, 206] width 103 height 19
select select "14"
click at [167, 197] on select "DD 01 02 03 04 05 06 07 08 09 10 11 12 13 14 15 16 17 18 19 20 21 22 23 24 25 2…" at bounding box center [204, 206] width 103 height 19
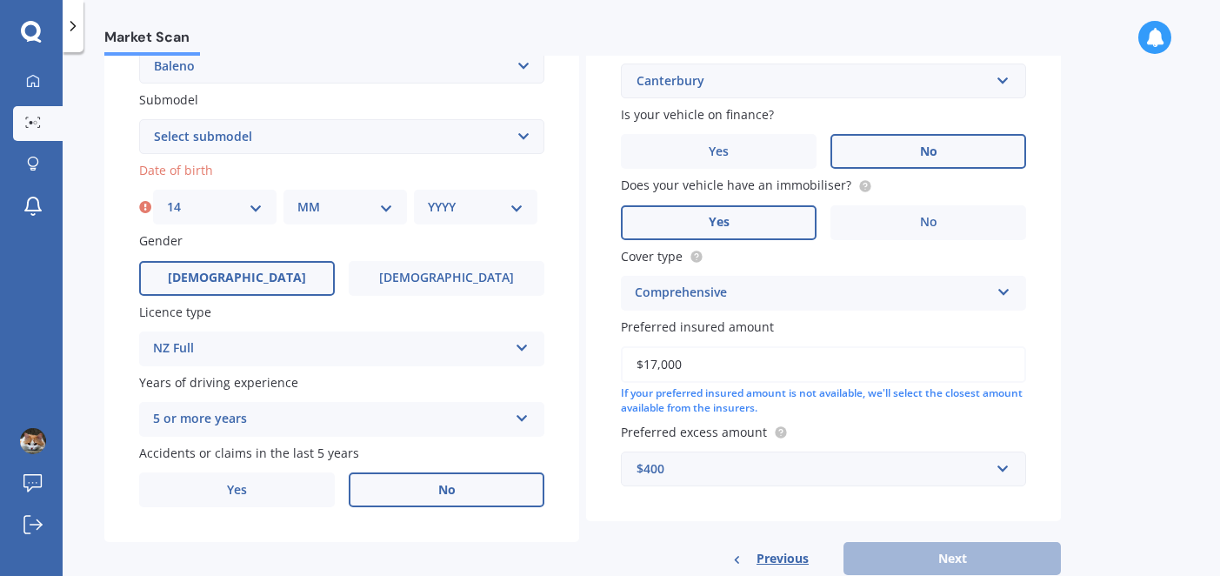
click at [332, 204] on select "MM 01 02 03 04 05 06 07 08 09 10 11 12" at bounding box center [345, 206] width 96 height 19
select select "01"
click at [297, 197] on select "MM 01 02 03 04 05 06 07 08 09 10 11 12" at bounding box center [345, 206] width 96 height 19
click at [505, 210] on select "YYYY 2025 2024 2023 2022 2021 2020 2019 2018 2017 2016 2015 2014 2013 2012 2011…" at bounding box center [476, 206] width 96 height 19
select select "1957"
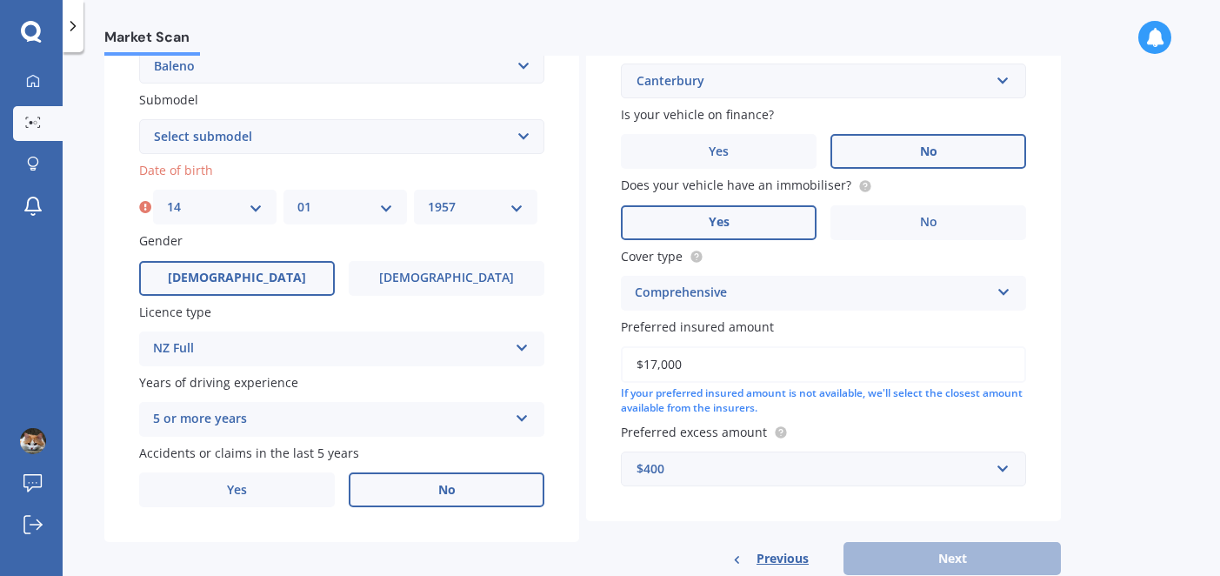
click at [428, 197] on select "YYYY 2025 2024 2023 2022 2021 2020 2019 2018 2017 2016 2015 2014 2013 2012 2011…" at bounding box center [476, 206] width 96 height 19
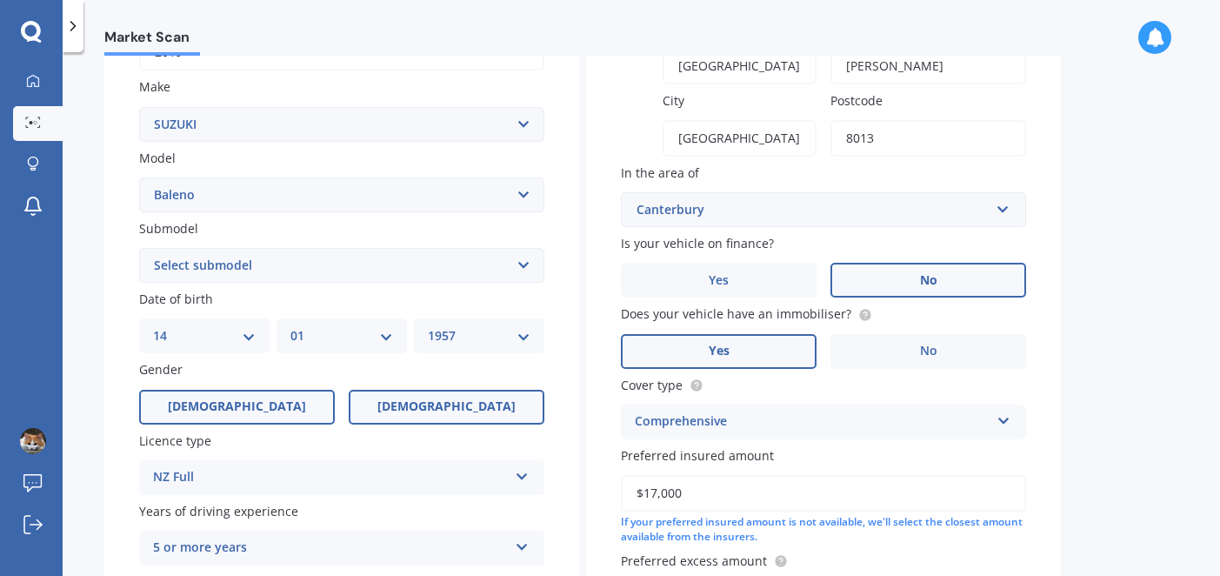
scroll to position [310, 0]
click at [508, 264] on select "Select submodel (All other) GLX GS GTX LTD RS SE 1.4P/4AT" at bounding box center [341, 263] width 405 height 35
select select "RS"
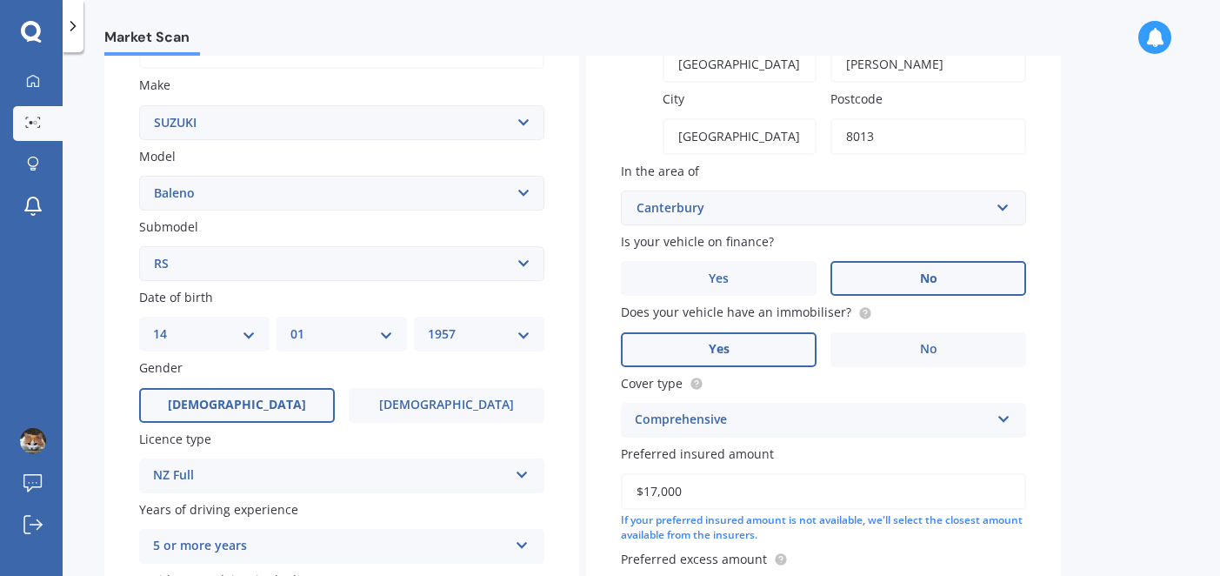
click at [139, 246] on select "Select submodel (All other) GLX GS GTX LTD RS SE 1.4P/4AT" at bounding box center [341, 263] width 405 height 35
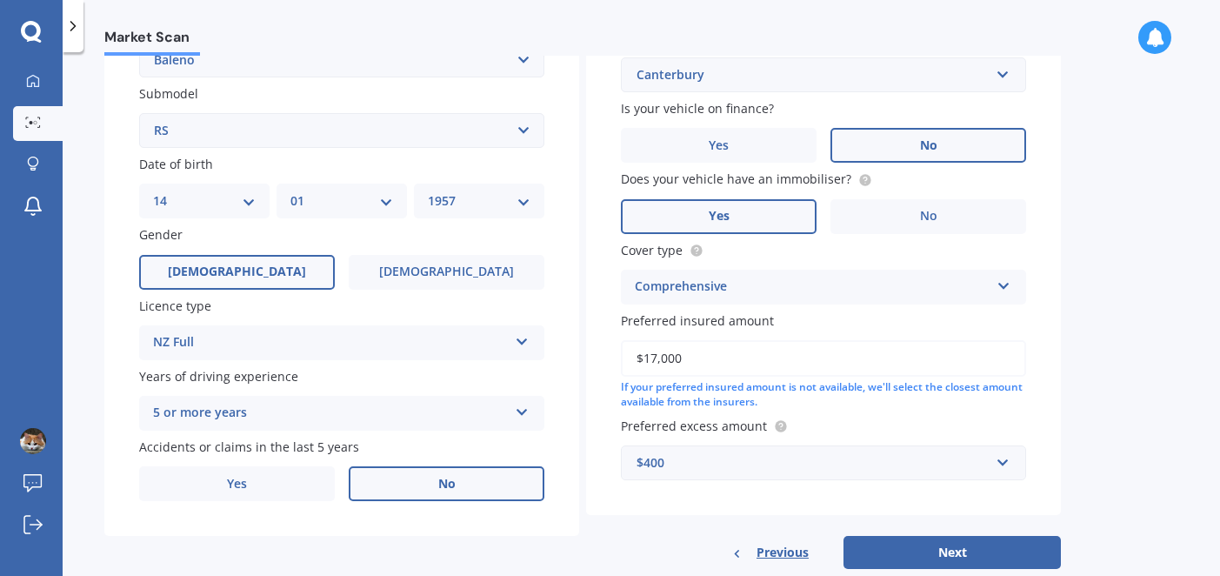
scroll to position [481, 0]
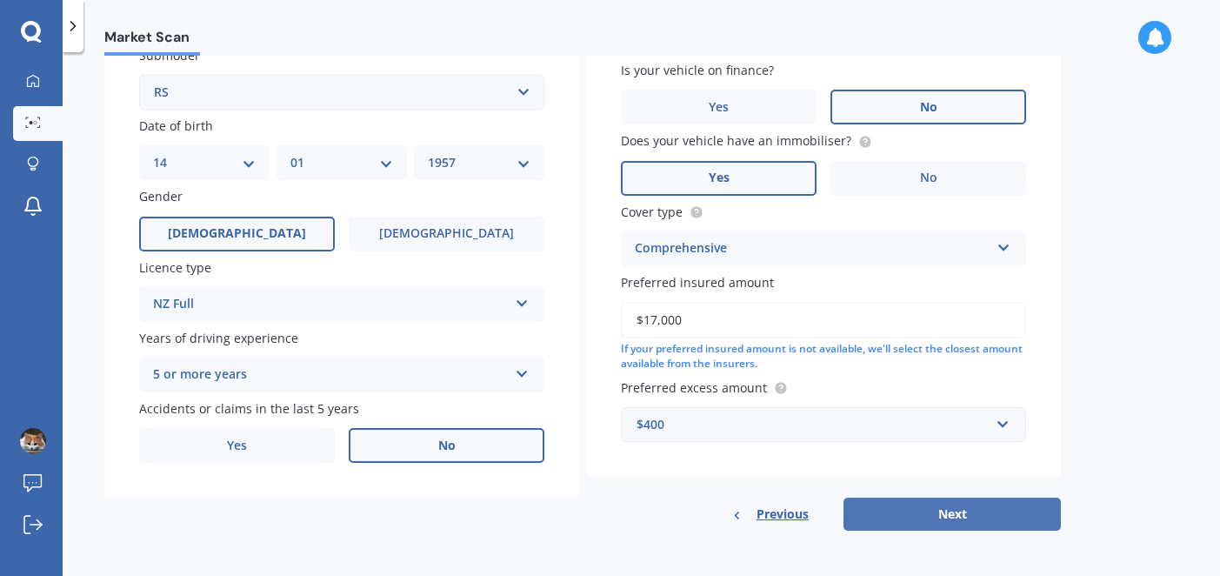
click at [955, 511] on button "Next" at bounding box center [952, 514] width 217 height 33
select select "14"
select select "01"
select select "1957"
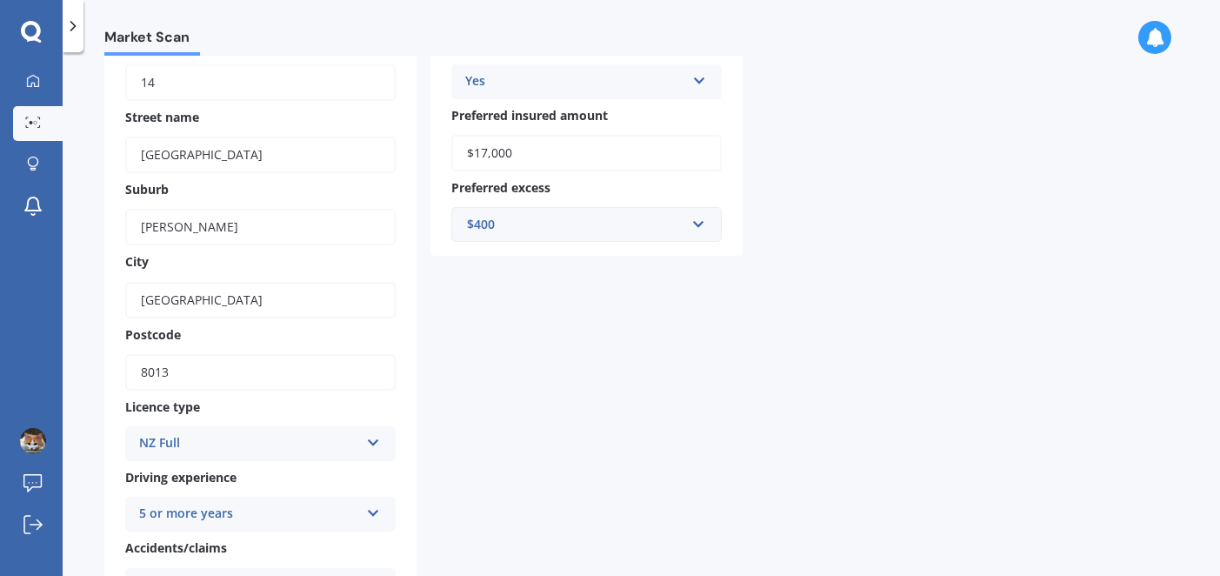
scroll to position [334, 0]
click at [267, 295] on input "Canterbury Region" at bounding box center [260, 298] width 271 height 37
drag, startPoint x: 267, startPoint y: 295, endPoint x: 140, endPoint y: 297, distance: 127.0
click at [140, 297] on input "Canterbury Region" at bounding box center [260, 298] width 271 height 37
type input "="
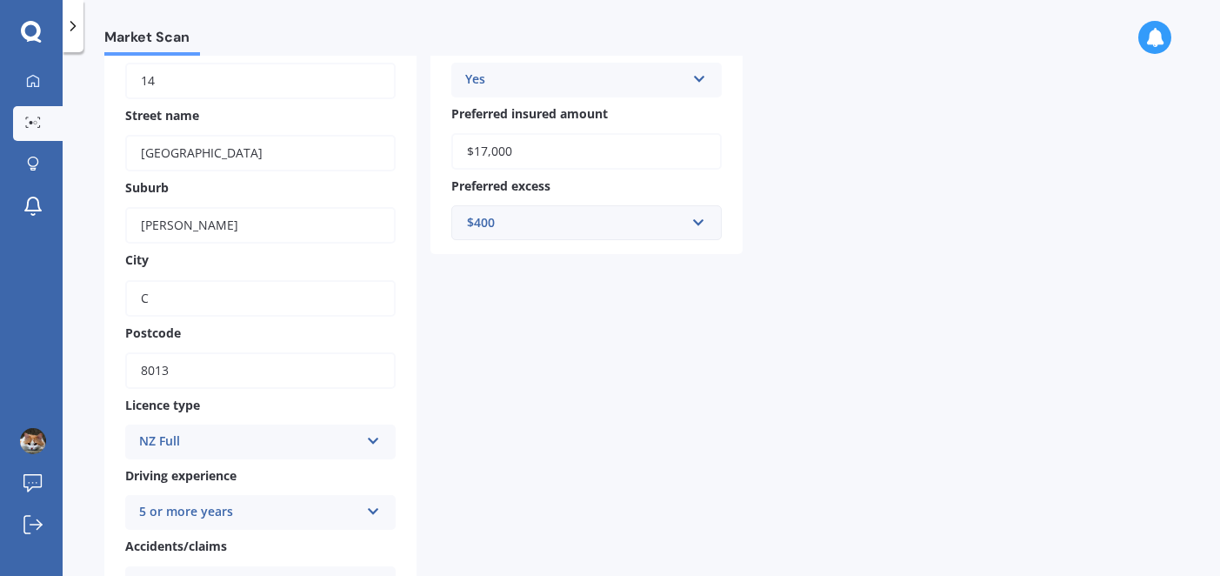
type input "Christchurch"
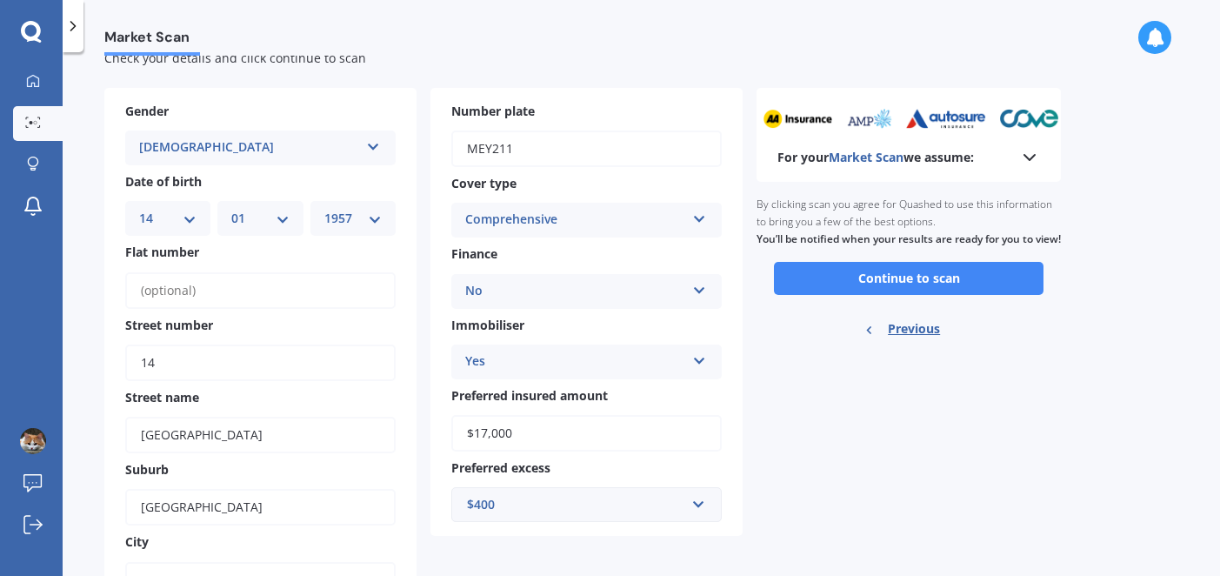
scroll to position [0, 0]
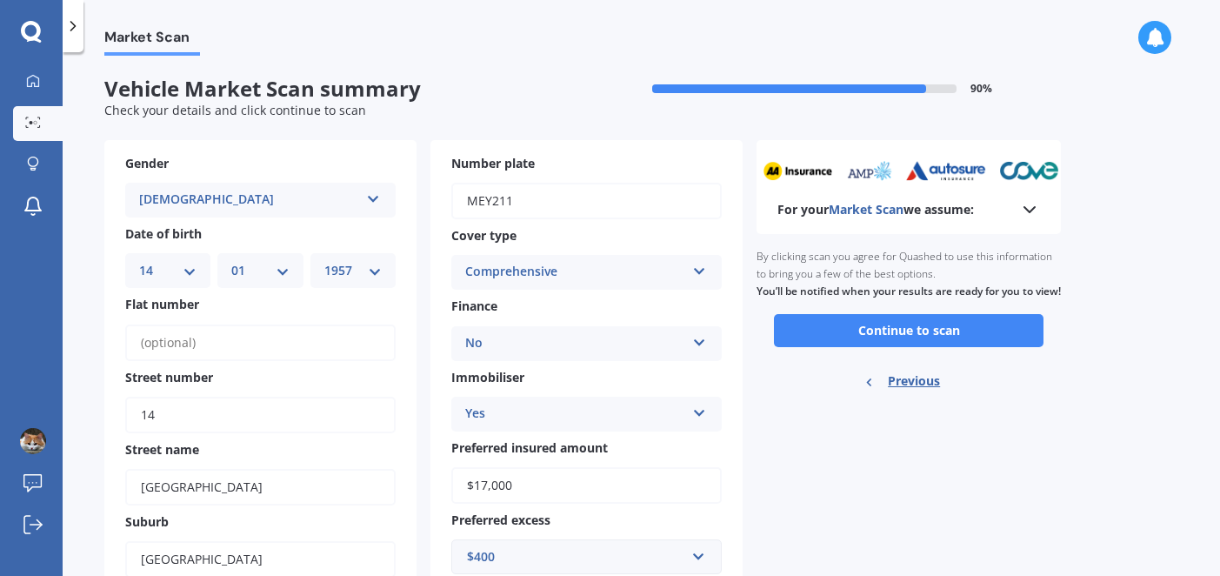
click at [489, 485] on input "$17,000" at bounding box center [586, 485] width 271 height 37
type input "$18,000"
click at [863, 346] on button "Continue to scan" at bounding box center [909, 330] width 270 height 33
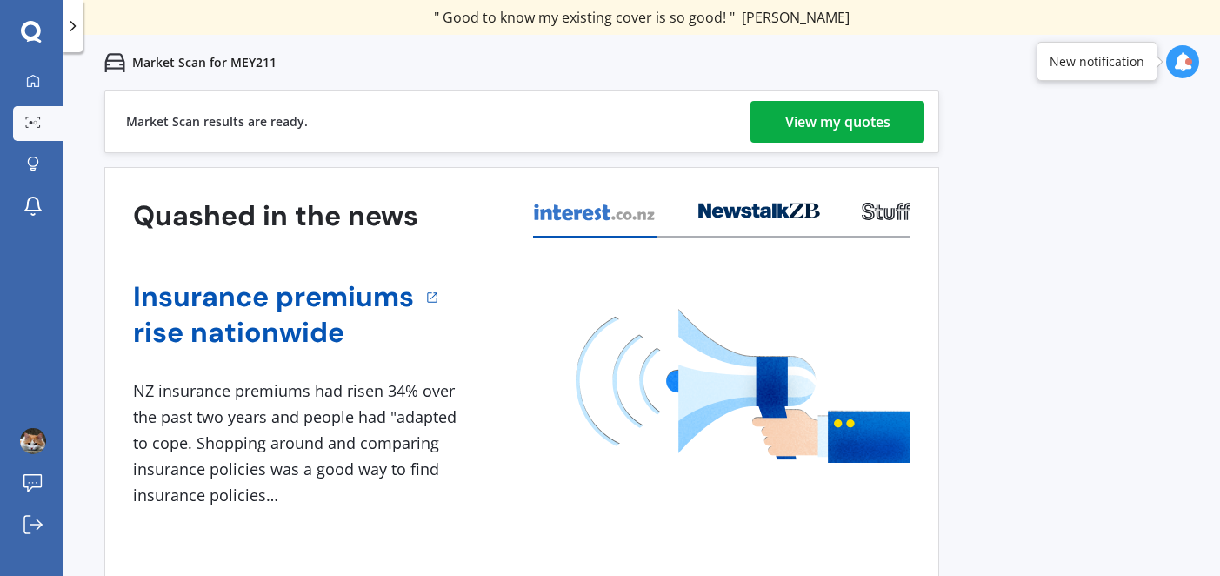
click at [831, 117] on div "View my quotes" at bounding box center [838, 122] width 105 height 42
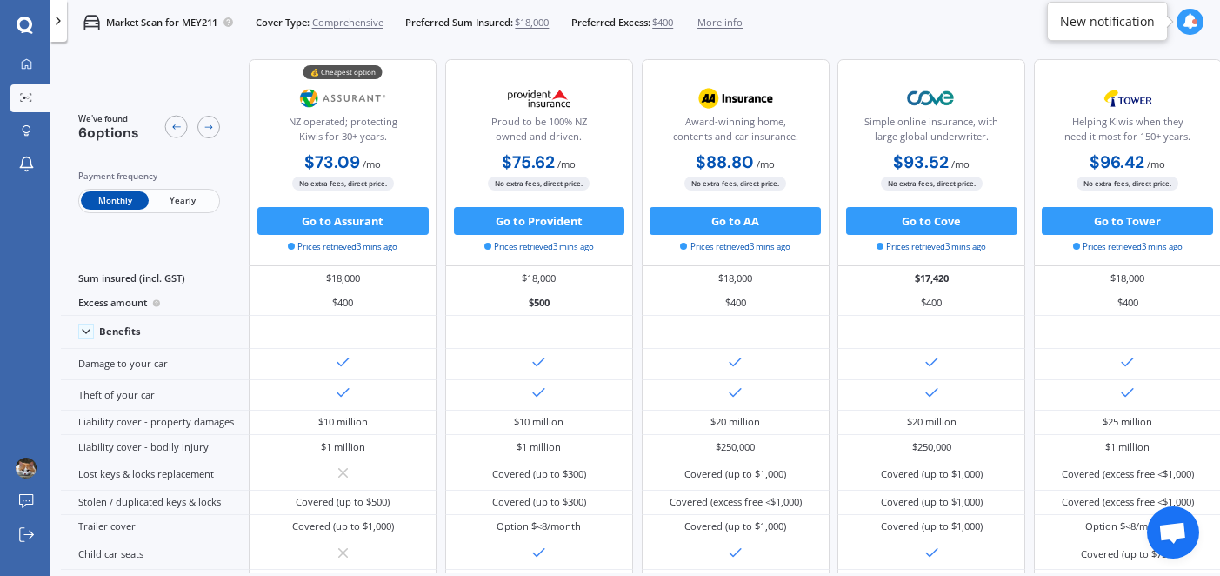
click at [1188, 15] on icon at bounding box center [1191, 22] width 16 height 16
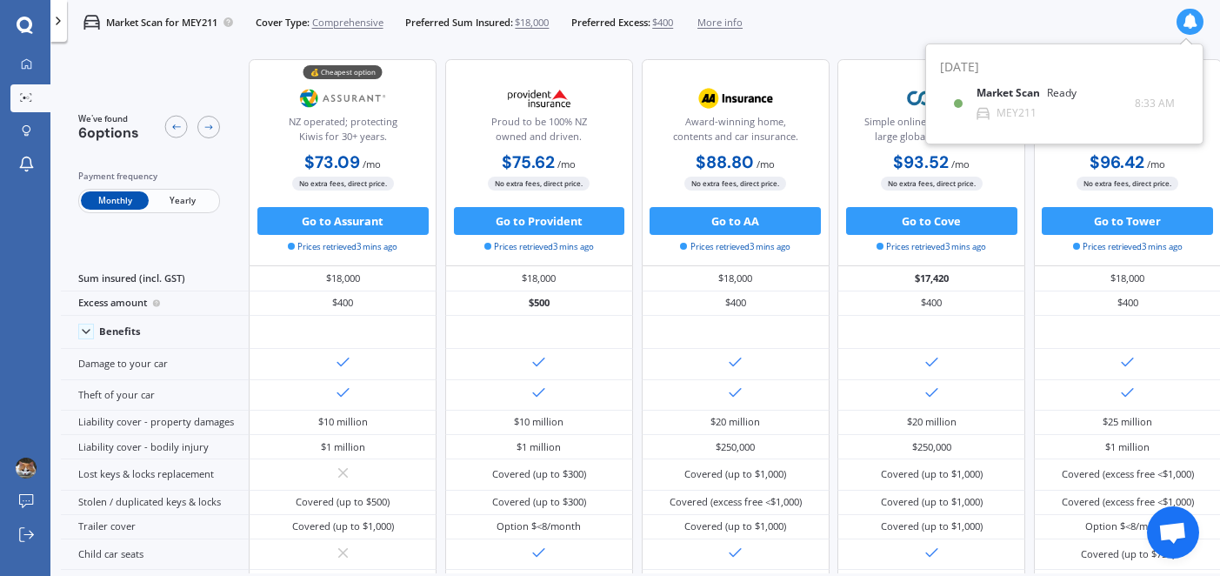
click at [878, 30] on div "Market Scan for MEY211 Cover Type: Comprehensive Preferred Sum Insured: $18,000…" at bounding box center [635, 22] width 1170 height 44
